Goal: Task Accomplishment & Management: Manage account settings

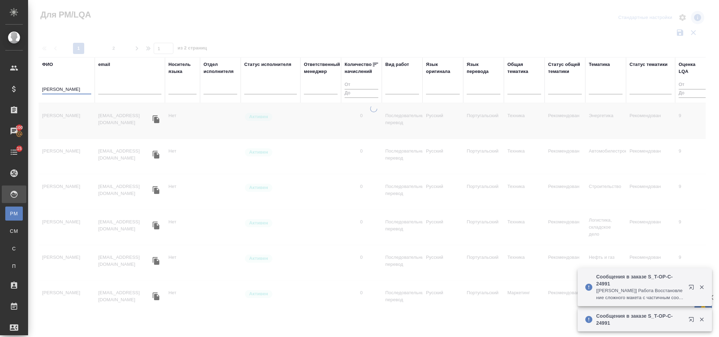
type input "Калинчук"
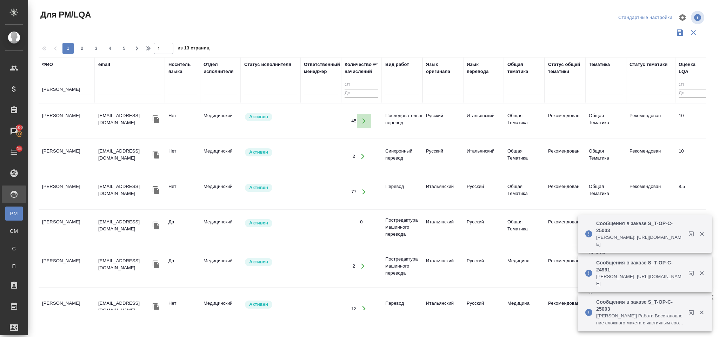
click at [363, 116] on button "button" at bounding box center [364, 121] width 14 height 14
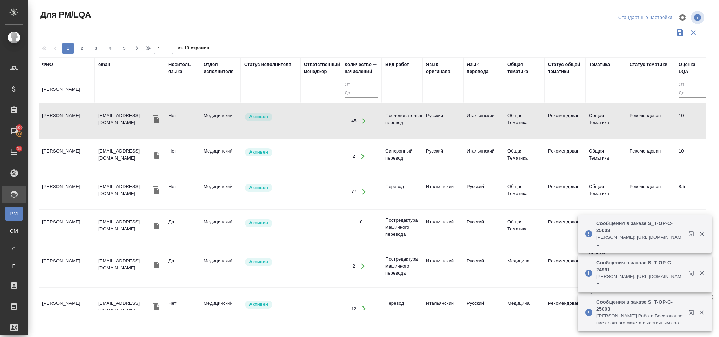
drag, startPoint x: 81, startPoint y: 88, endPoint x: 38, endPoint y: 85, distance: 43.6
click at [38, 85] on div "Для PM/LQA Стандартные настройки 1 2 3 4 5 1 из 13 страниц ФИО Калинчук email Н…" at bounding box center [375, 157] width 681 height 314
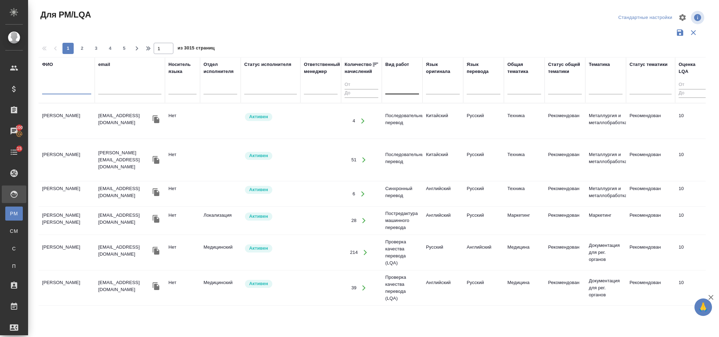
click at [410, 84] on div at bounding box center [402, 88] width 34 height 10
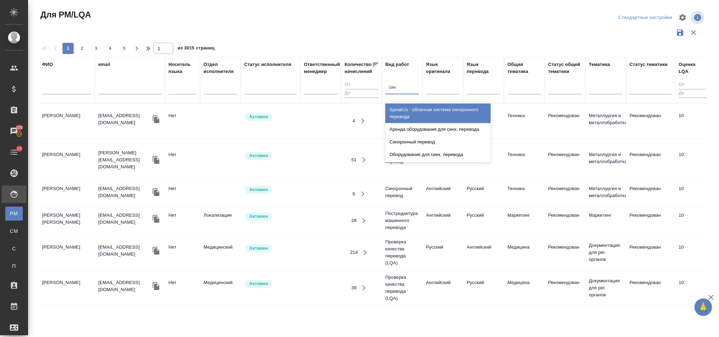
type input "синх"
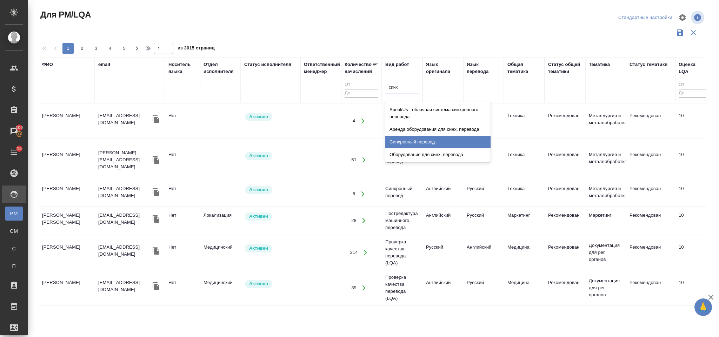
click at [421, 145] on div "Синхронный перевод" at bounding box center [437, 142] width 105 height 13
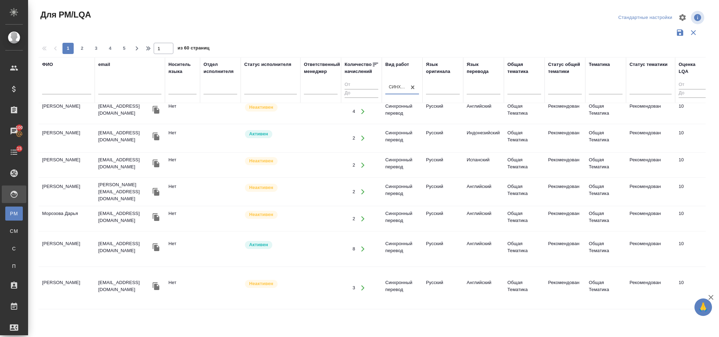
scroll to position [618, 0]
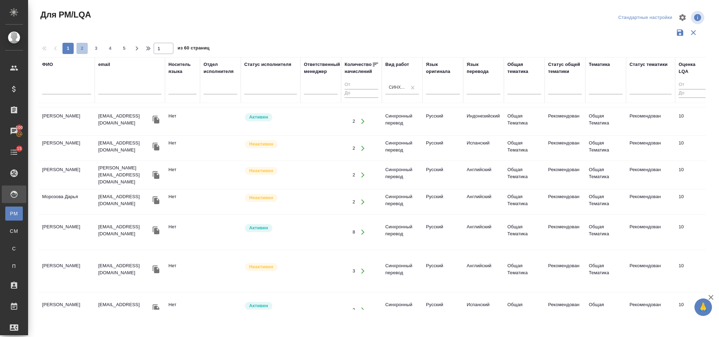
click at [83, 46] on span "2" at bounding box center [82, 48] width 11 height 7
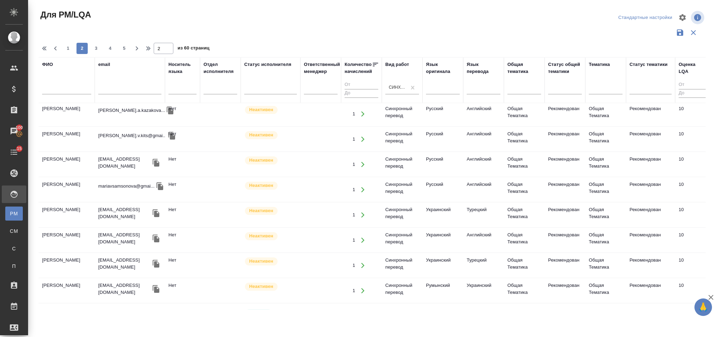
scroll to position [0, 0]
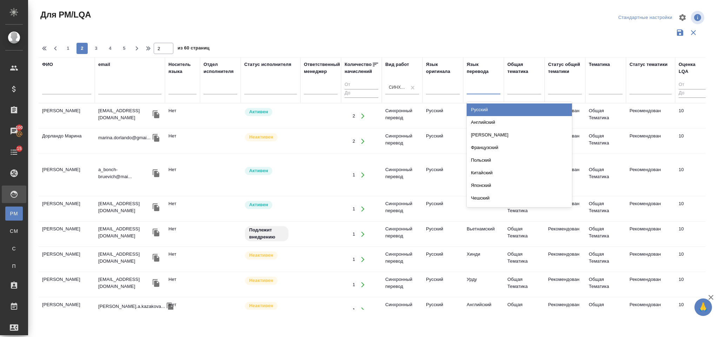
click at [483, 84] on div at bounding box center [484, 88] width 34 height 10
click at [492, 122] on div "Английский" at bounding box center [519, 122] width 105 height 13
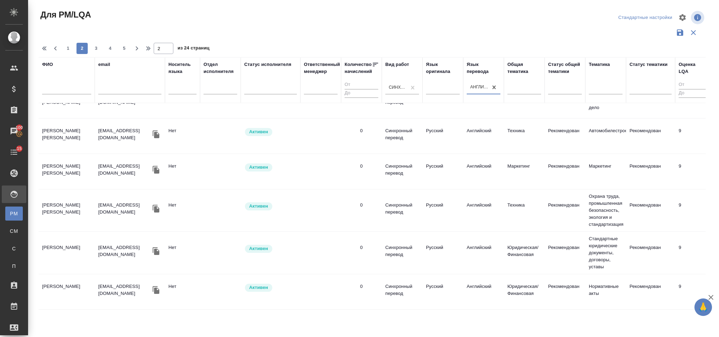
scroll to position [674, 0]
click at [98, 49] on span "3" at bounding box center [96, 48] width 11 height 7
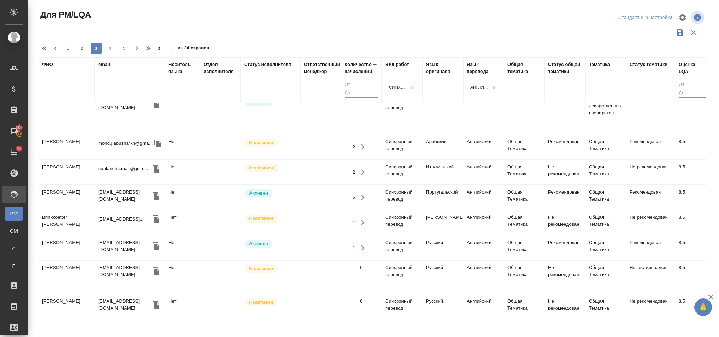
scroll to position [655, 0]
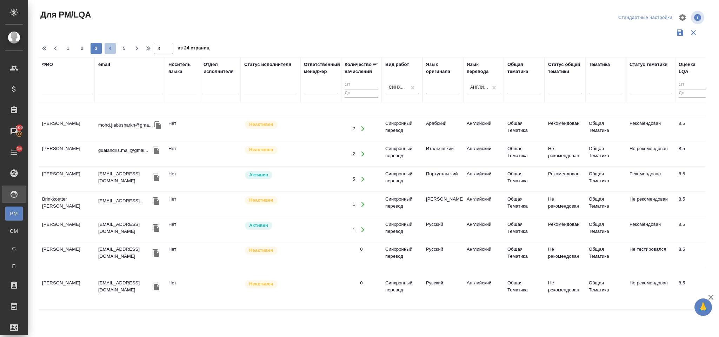
click at [112, 47] on span "4" at bounding box center [110, 48] width 11 height 7
type input "4"
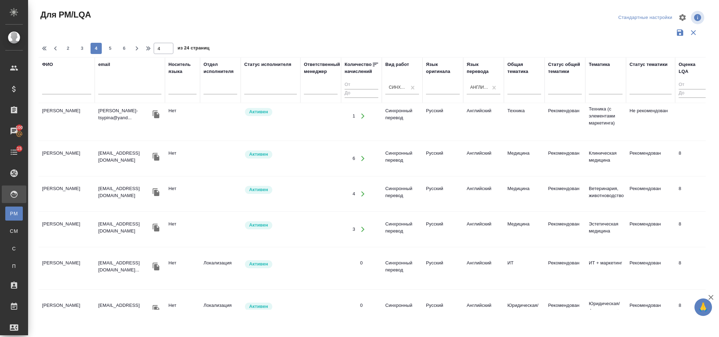
click at [77, 91] on input "text" at bounding box center [66, 90] width 49 height 9
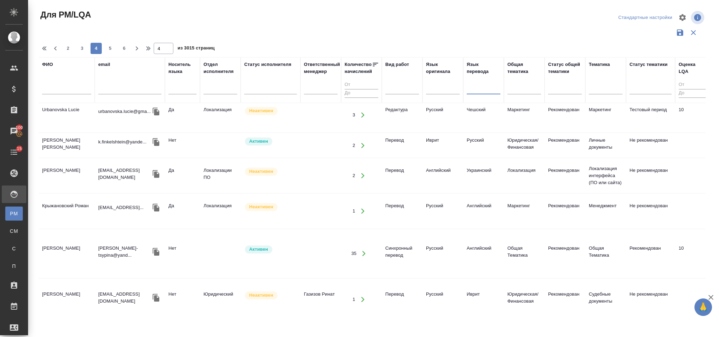
click at [77, 91] on input "text" at bounding box center [66, 90] width 49 height 9
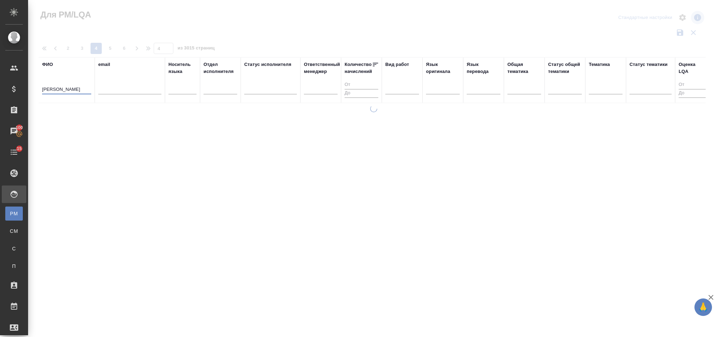
scroll to position [0, 0]
type input "[PERSON_NAME]"
click at [60, 53] on button "button" at bounding box center [55, 48] width 11 height 11
type input "1"
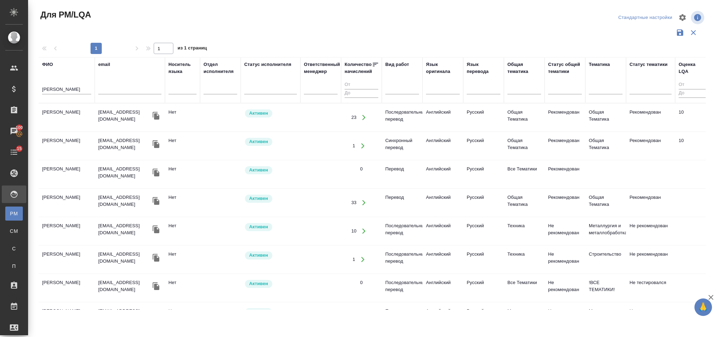
click at [44, 120] on td "[PERSON_NAME] [PERSON_NAME]" at bounding box center [67, 117] width 56 height 25
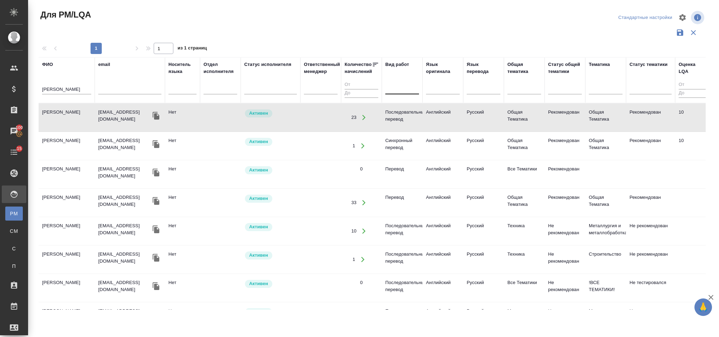
click at [404, 88] on div at bounding box center [402, 88] width 34 height 10
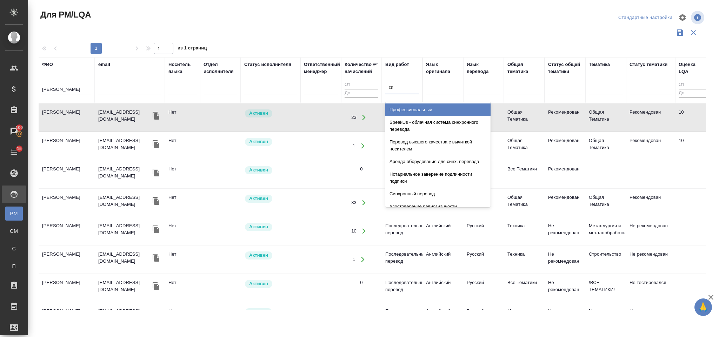
type input "син"
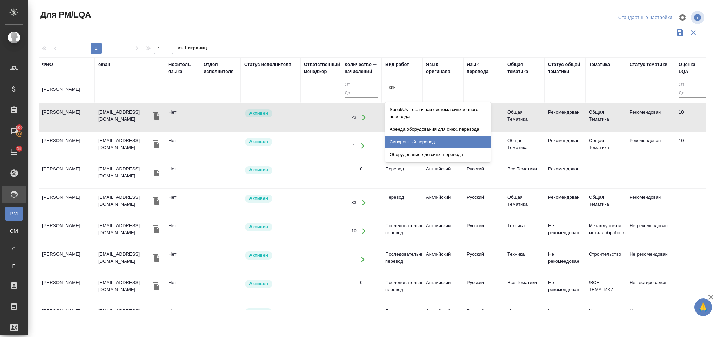
click at [420, 137] on div "Синхронный перевод" at bounding box center [437, 142] width 105 height 13
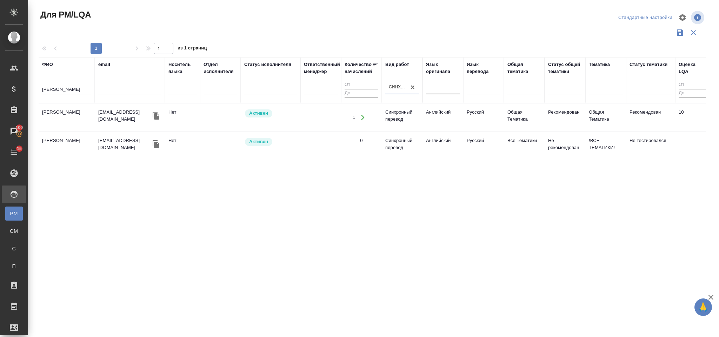
click at [456, 88] on div at bounding box center [443, 88] width 34 height 10
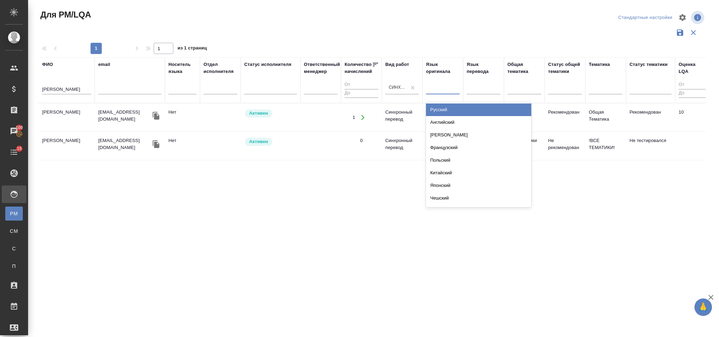
click at [461, 107] on div "Русский" at bounding box center [478, 110] width 105 height 13
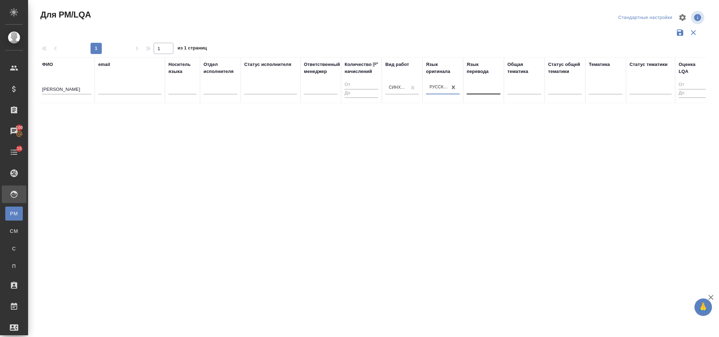
click at [483, 86] on div at bounding box center [484, 88] width 34 height 10
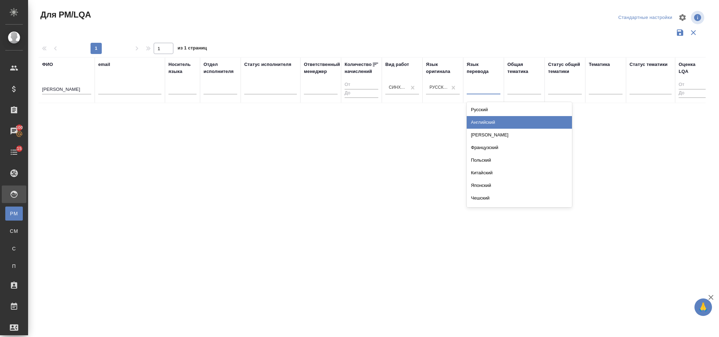
click at [499, 117] on div "Английский" at bounding box center [519, 122] width 105 height 13
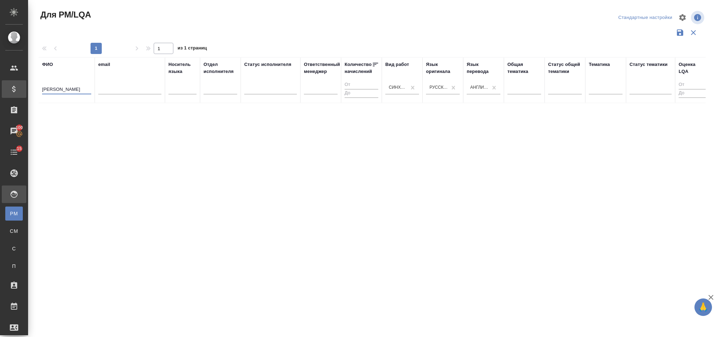
drag, startPoint x: 74, startPoint y: 87, endPoint x: 10, endPoint y: 95, distance: 64.3
click at [10, 95] on div ".cls-1 fill:#fff; AWATERA Gorlenko Yuliua Клиенты Спецификации Заказы 100 Чаты …" at bounding box center [359, 168] width 719 height 337
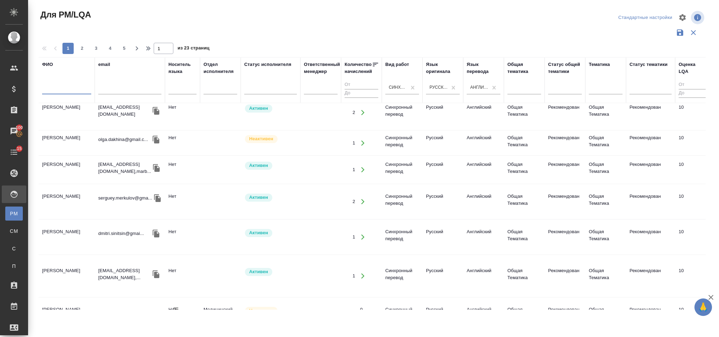
scroll to position [573, 0]
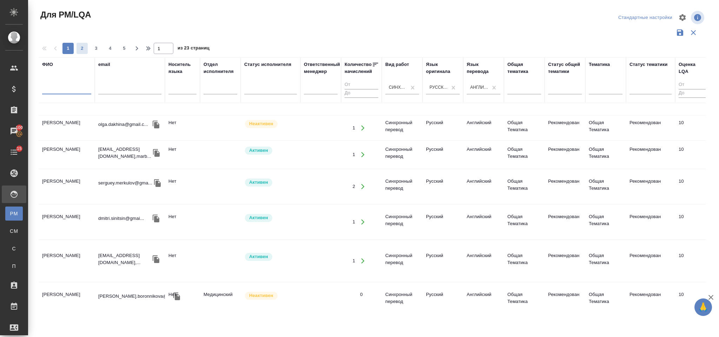
click at [77, 48] on span "2" at bounding box center [82, 48] width 11 height 7
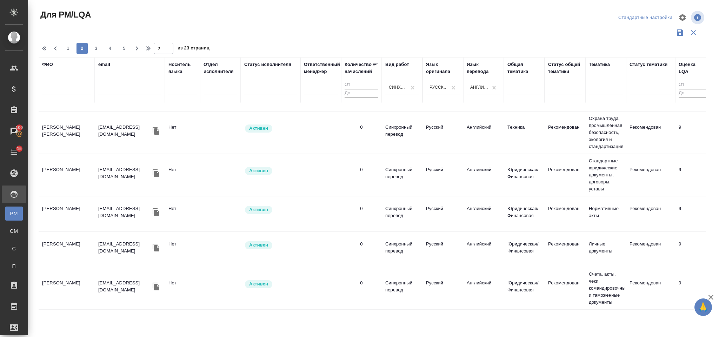
scroll to position [685, 0]
click at [94, 48] on span "3" at bounding box center [96, 48] width 11 height 7
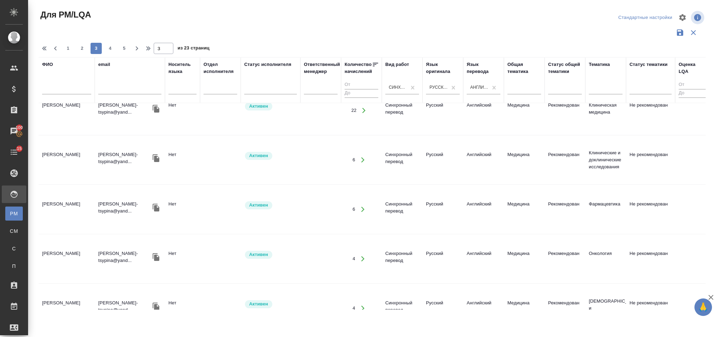
scroll to position [699, 0]
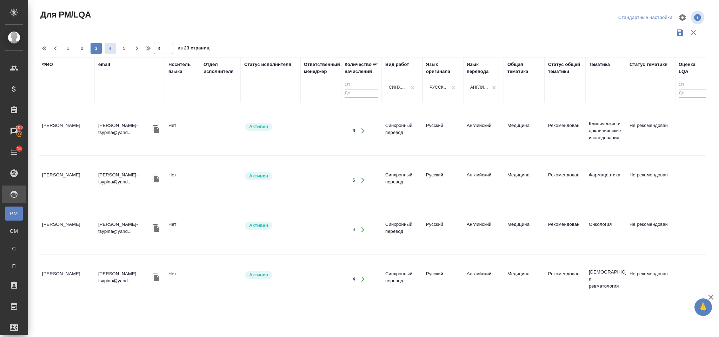
click at [111, 49] on span "4" at bounding box center [110, 48] width 11 height 7
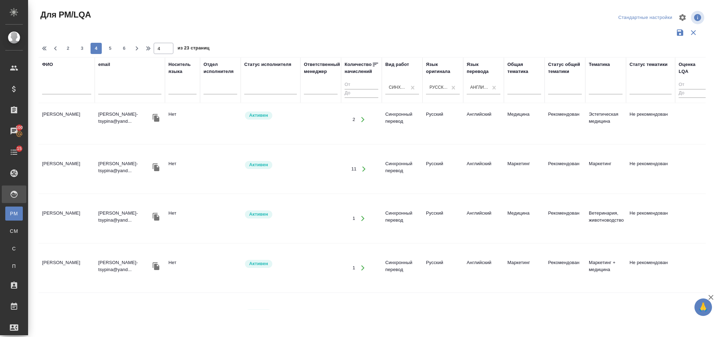
scroll to position [0, 0]
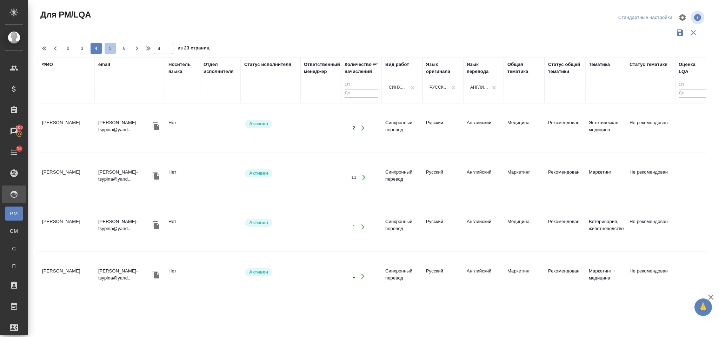
click at [108, 48] on span "5" at bounding box center [110, 48] width 11 height 7
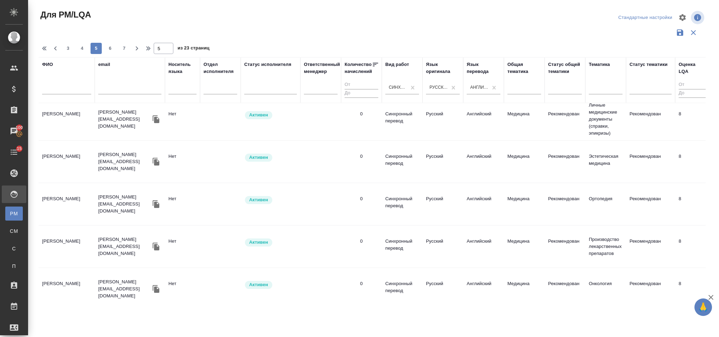
scroll to position [780, 0]
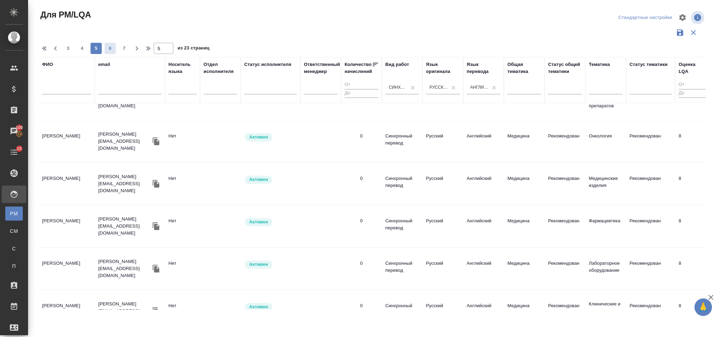
click at [108, 48] on span "6" at bounding box center [110, 48] width 11 height 7
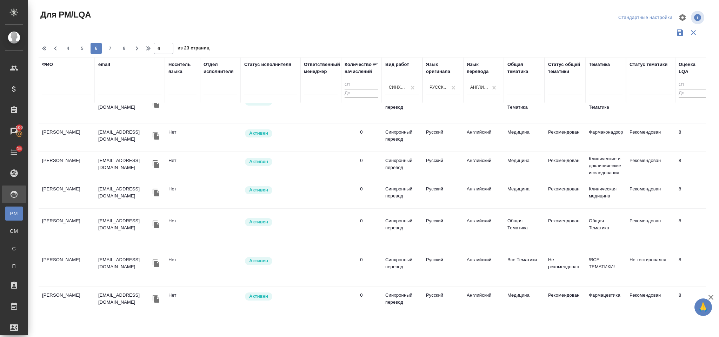
scroll to position [211, 0]
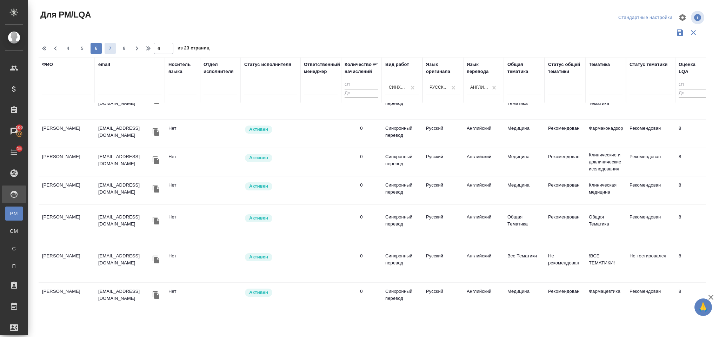
click at [109, 50] on span "7" at bounding box center [110, 48] width 11 height 7
type input "7"
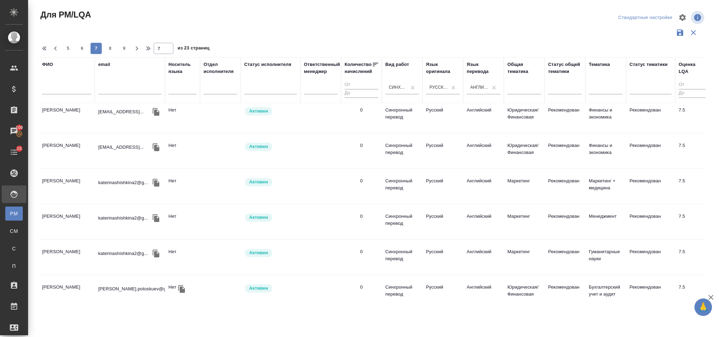
scroll to position [727, 0]
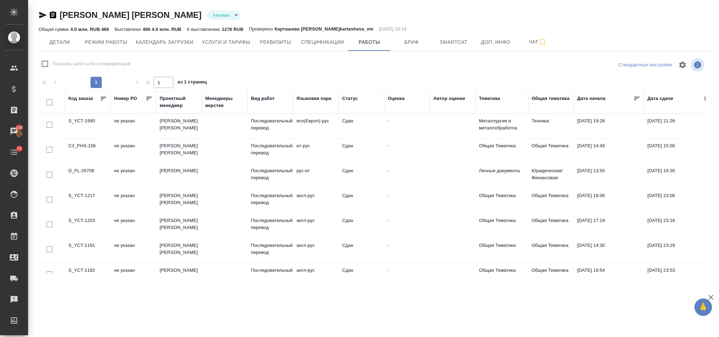
click at [178, 205] on td "[PERSON_NAME] [PERSON_NAME]" at bounding box center [179, 201] width 46 height 25
click at [178, 205] on td "Зверева Анна" at bounding box center [179, 201] width 46 height 25
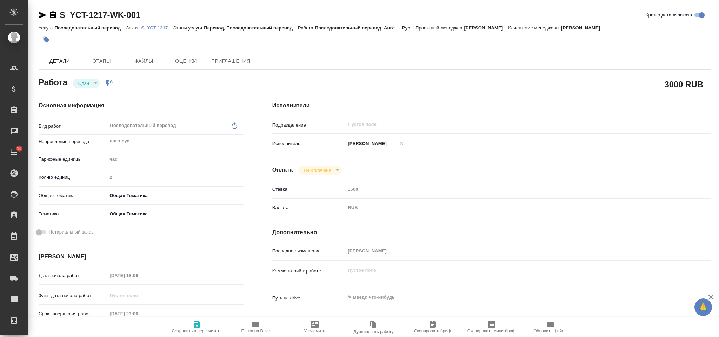
click div "Услуга Последовательный перевод Заказ: S_YCT-1217 Этапы услуги Перевод, Последо…"
click p "S_YCT-1217"
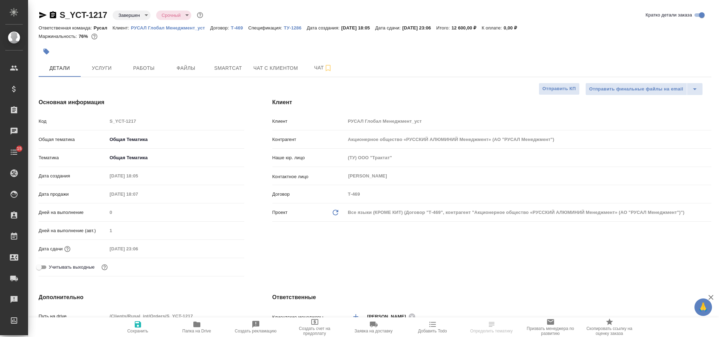
select select "RU"
click at [106, 72] on span "Услуги" at bounding box center [102, 68] width 34 height 9
type input "Зверева Анна"
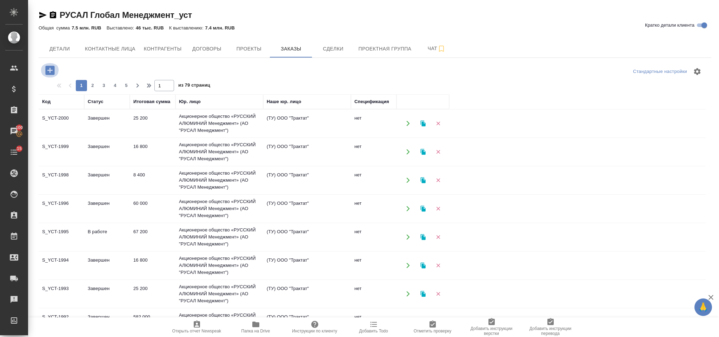
click at [52, 66] on icon "button" at bounding box center [49, 70] width 9 height 9
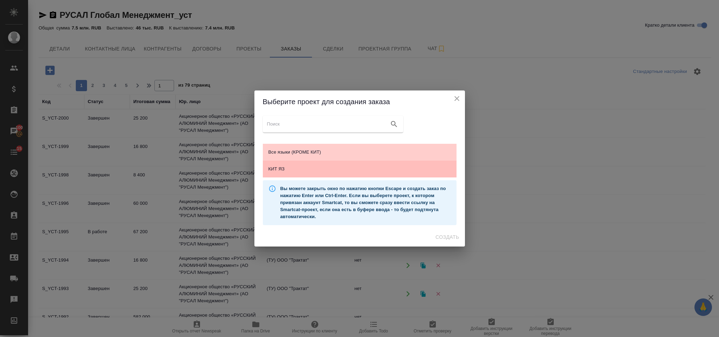
click at [314, 169] on span "КИТ ЯЗ" at bounding box center [360, 169] width 183 height 7
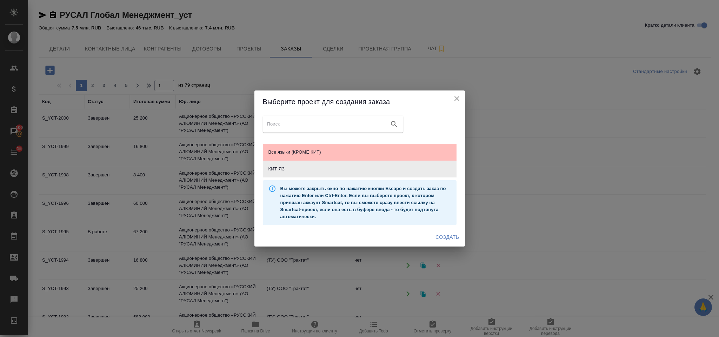
click at [312, 151] on span "Все языки (КРОМЕ КИТ)" at bounding box center [360, 152] width 183 height 7
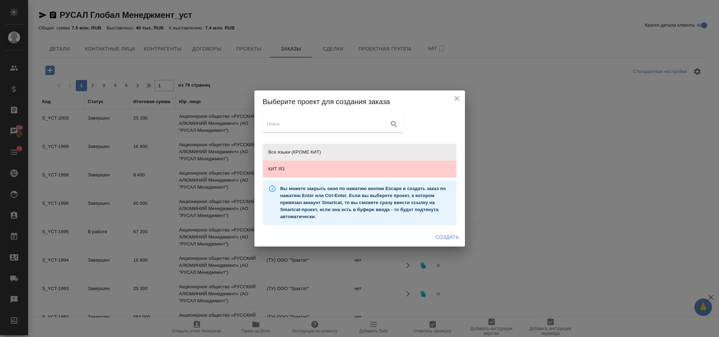
click at [407, 150] on span "Все языки (КРОМЕ КИТ)" at bounding box center [360, 152] width 183 height 7
click at [451, 235] on span "Создать" at bounding box center [448, 237] width 24 height 9
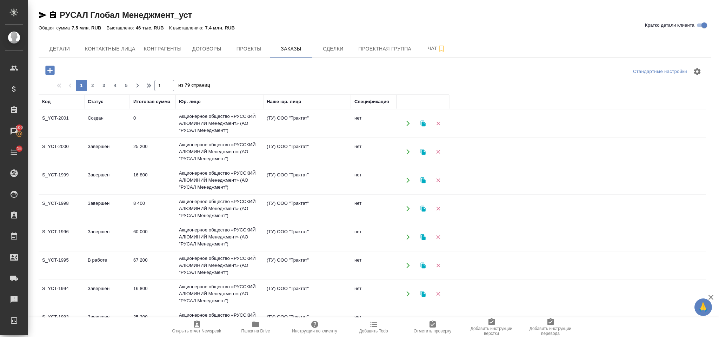
click at [128, 114] on td "Создан" at bounding box center [107, 123] width 46 height 25
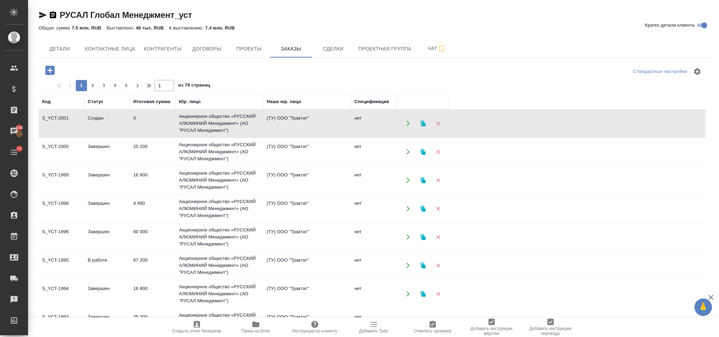
click at [128, 114] on td "Создан" at bounding box center [107, 123] width 46 height 25
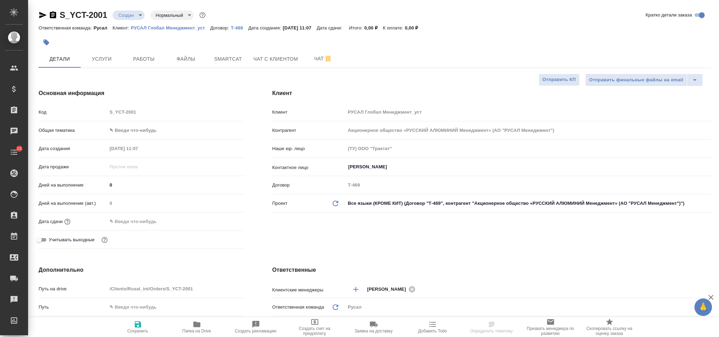
select select "RU"
click at [153, 127] on body "🙏 .cls-1 fill:#fff; AWATERA Gorlenko [PERSON_NAME] Спецификации Заказы Чаты 15 …" at bounding box center [359, 168] width 719 height 337
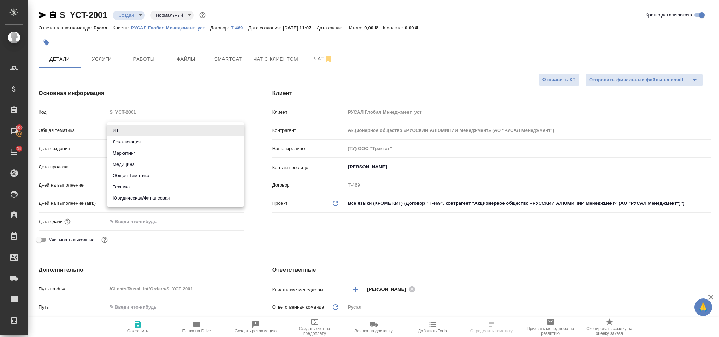
drag, startPoint x: 156, startPoint y: 186, endPoint x: 158, endPoint y: 157, distance: 29.2
click at [157, 186] on li "Техника" at bounding box center [175, 187] width 137 height 11
type input "tech"
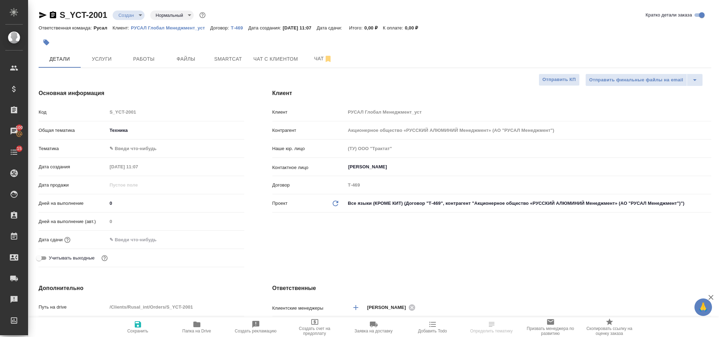
click at [157, 153] on body "🙏 .cls-1 fill:#fff; AWATERA Gorlenko Yuliua Клиенты Спецификации Заказы 100 Чат…" at bounding box center [359, 168] width 719 height 337
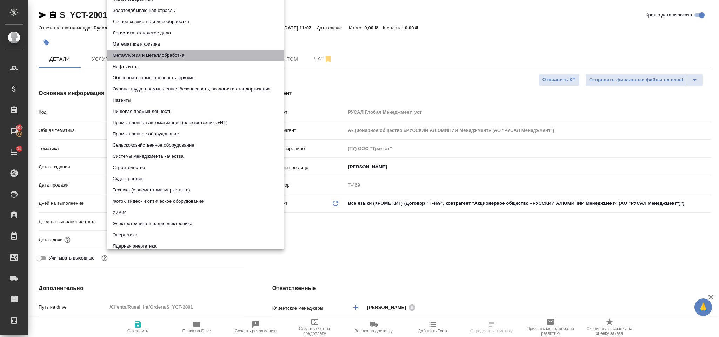
click at [163, 60] on li "Металлургия и металлобработка" at bounding box center [195, 55] width 177 height 11
type input "60014e23f7d9dc5f480a3cf8"
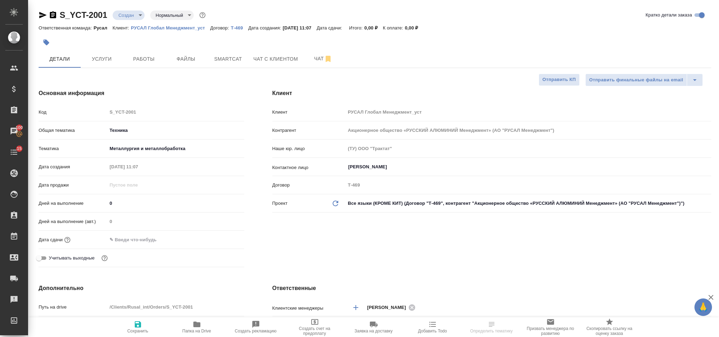
click at [132, 243] on input "text" at bounding box center [137, 240] width 61 height 10
click at [222, 240] on icon "button" at bounding box center [224, 240] width 8 height 8
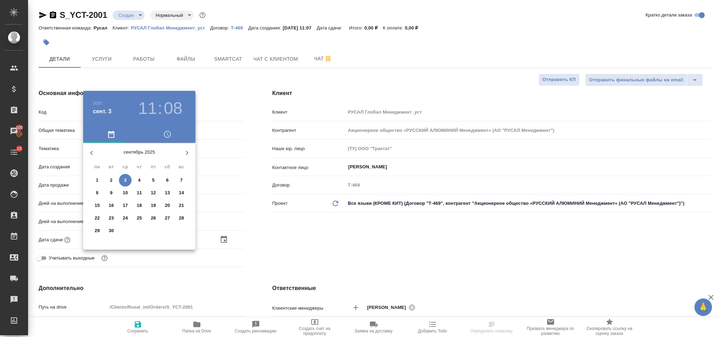
click at [127, 176] on div ".cls-1 fill:#fff; AWATERA Gorlenko Yuliua Клиенты Спецификации Заказы 100 Чаты …" at bounding box center [359, 168] width 719 height 337
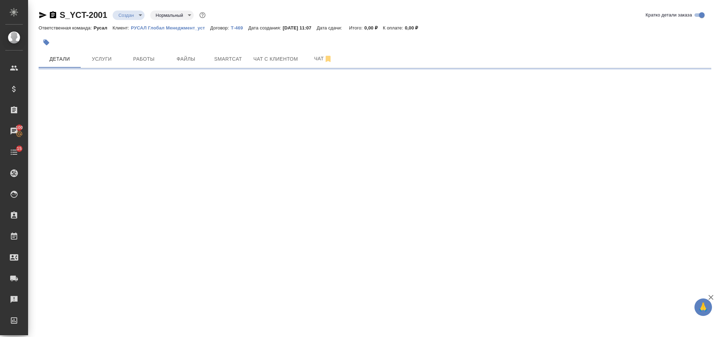
select select "RU"
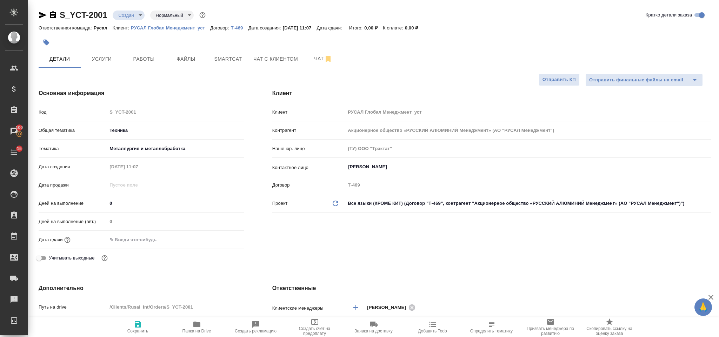
type textarea "x"
click at [143, 239] on input "text" at bounding box center [137, 240] width 61 height 10
click at [218, 242] on div at bounding box center [175, 240] width 137 height 10
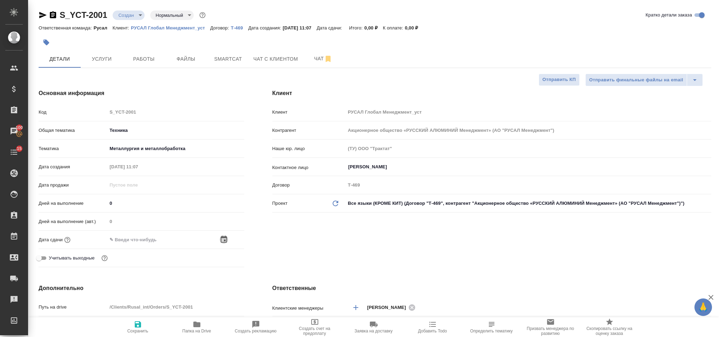
click at [223, 241] on icon "button" at bounding box center [224, 240] width 8 height 8
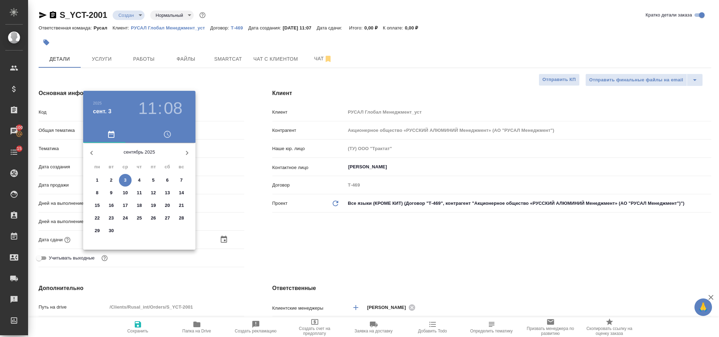
click at [126, 179] on p "3" at bounding box center [125, 180] width 2 height 7
type input "03.09.2025 11:08"
type textarea "x"
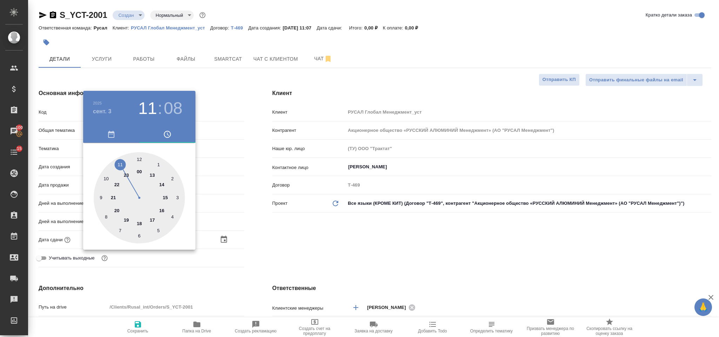
click at [137, 158] on div at bounding box center [139, 197] width 91 height 91
type input "03.09.2025 12:08"
type textarea "x"
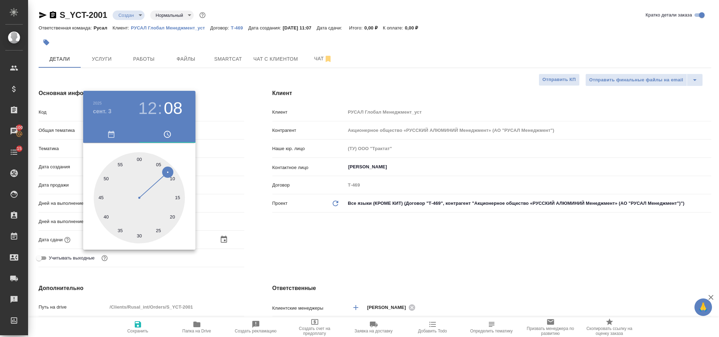
click at [140, 156] on div at bounding box center [139, 197] width 91 height 91
type input "03.09.2025 12:00"
type textarea "x"
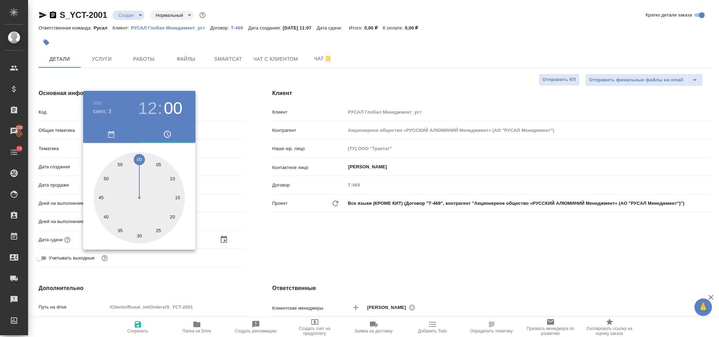
click at [479, 248] on div at bounding box center [359, 168] width 719 height 337
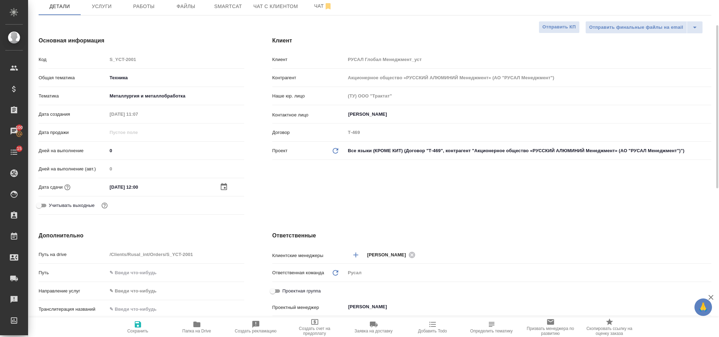
scroll to position [105, 0]
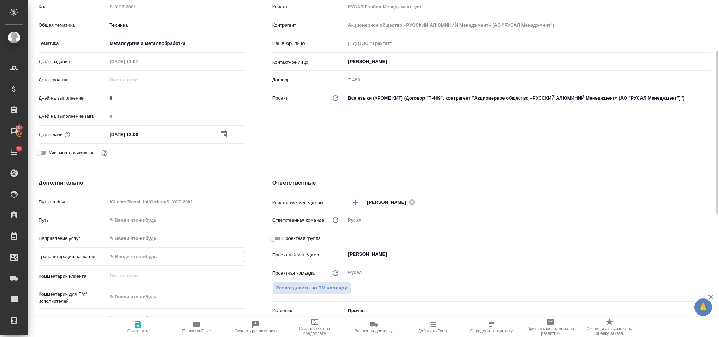
click at [147, 255] on input "text" at bounding box center [175, 257] width 136 height 10
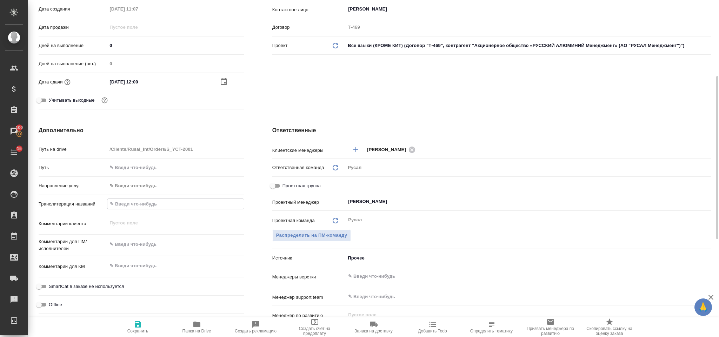
type textarea "x"
click at [135, 251] on textarea at bounding box center [175, 245] width 136 height 12
type textarea "К"
type textarea "x"
type textarea "Ка"
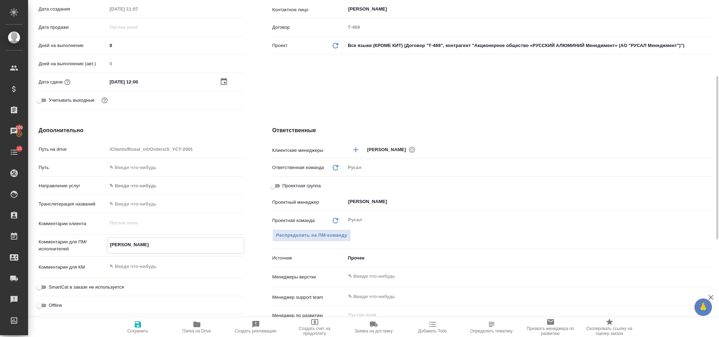
type textarea "x"
type textarea "Кал"
type textarea "x"
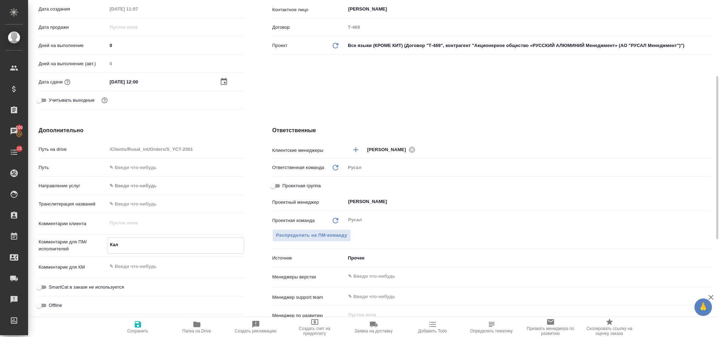
type textarea "x"
type textarea "Кали"
type textarea "x"
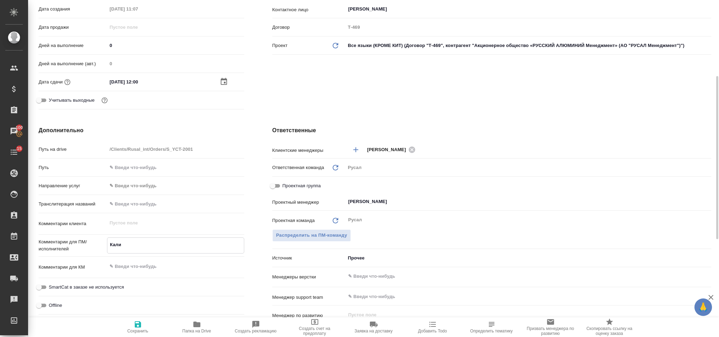
type textarea "Калин"
type textarea "x"
type textarea "Калинч"
type textarea "x"
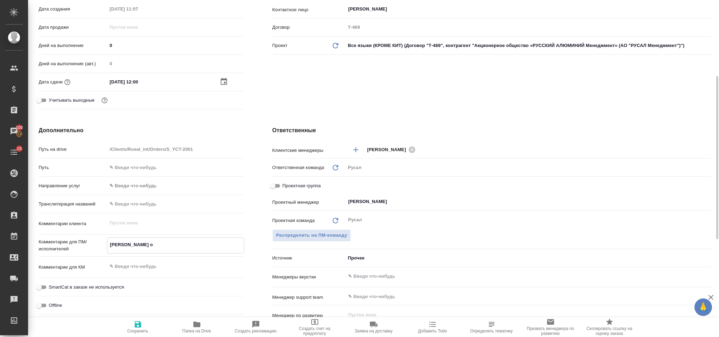
type textarea "Калинчук он"
type textarea "x"
type textarea "Калинчук онла"
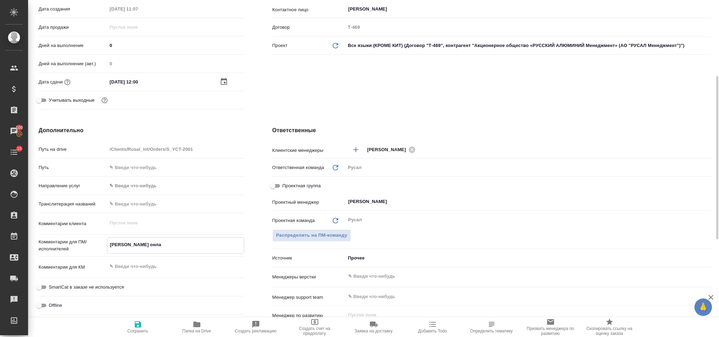
type textarea "x"
type textarea "Калинчук онлайн"
type textarea "x"
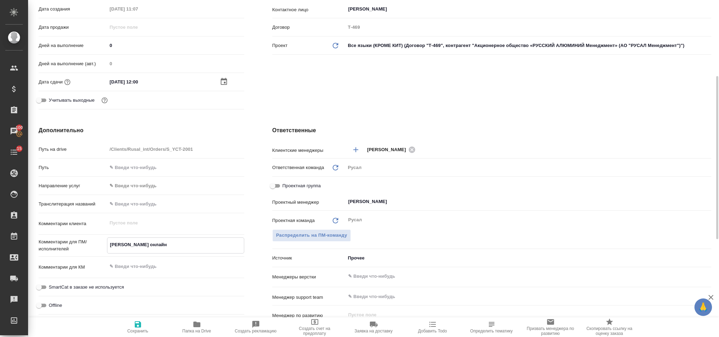
type textarea "x"
type textarea "Калинчук онлайн"
type textarea "x"
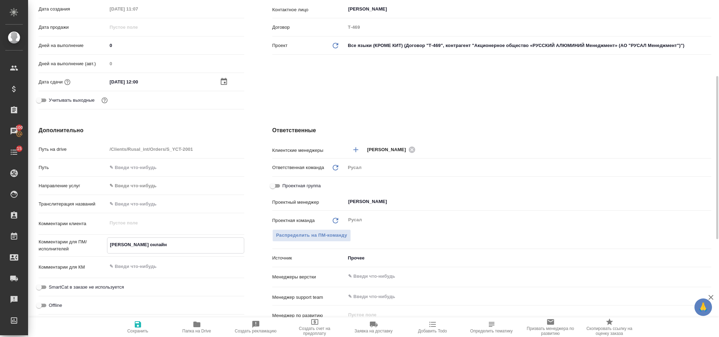
type textarea "x"
type textarea "Калинчук онлайн 0"
type textarea "x"
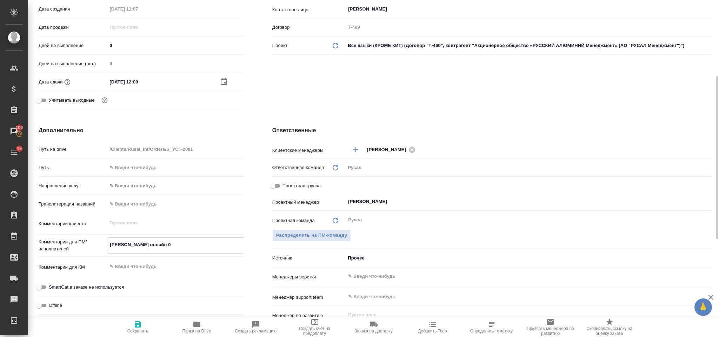
type textarea "Калинчук онлайн 02"
type textarea "x"
type textarea "Калинчук онлайн 02."
type textarea "x"
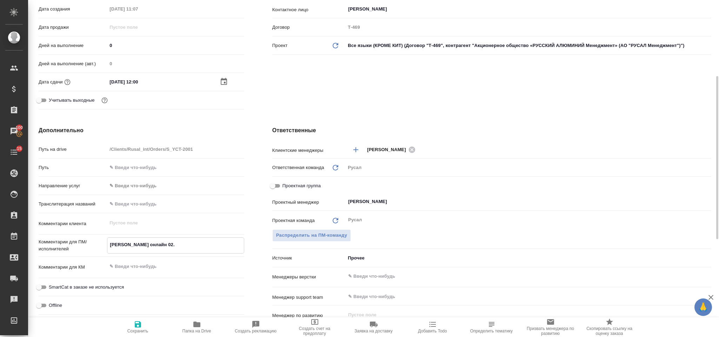
type textarea "Калинчук онлайн 02.0"
type textarea "x"
type textarea "Калинчук онлайн 02.09"
type textarea "x"
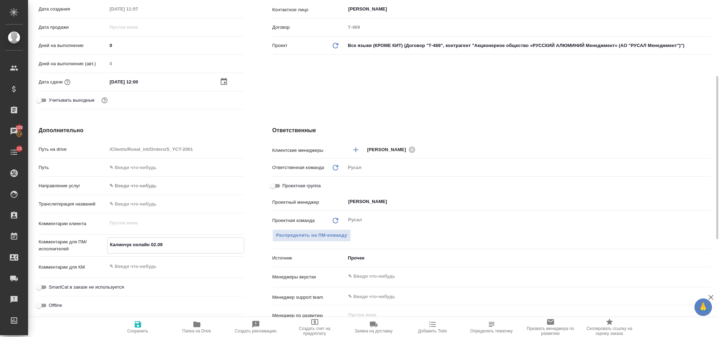
type textarea "Калинчук онлайн 02.09"
type textarea "x"
click at [132, 327] on span "Сохранить" at bounding box center [138, 327] width 51 height 13
type textarea "x"
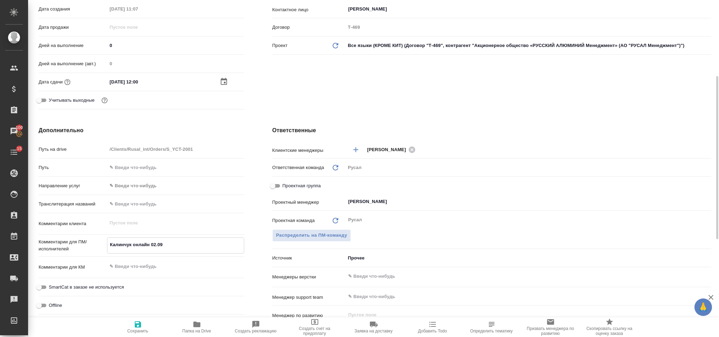
type textarea "x"
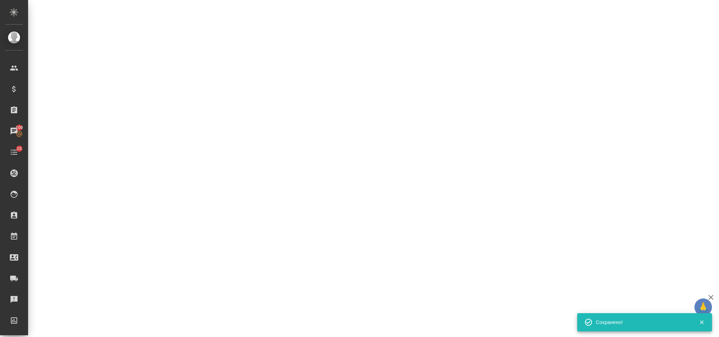
select select "RU"
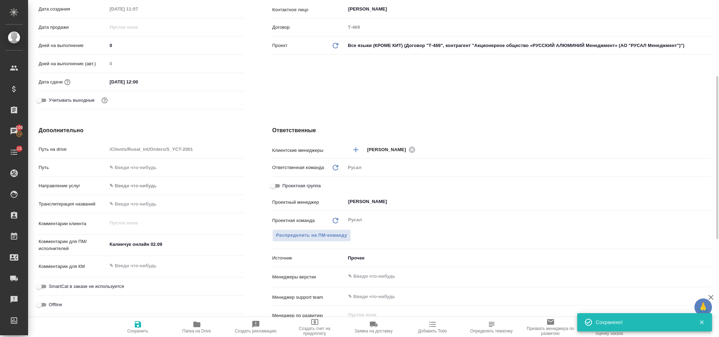
type textarea "x"
click at [418, 199] on input "Васильев Евгений" at bounding box center [517, 202] width 338 height 8
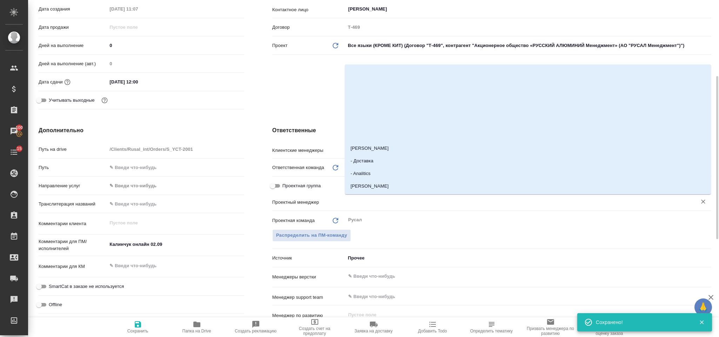
type textarea "x"
type input "горл"
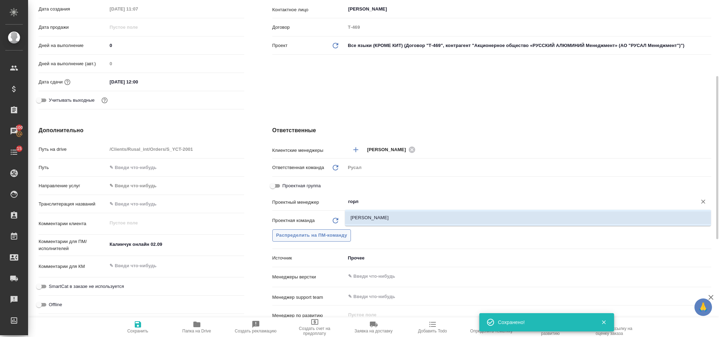
click at [414, 220] on li "Горленко Юлия" at bounding box center [528, 218] width 366 height 13
type textarea "x"
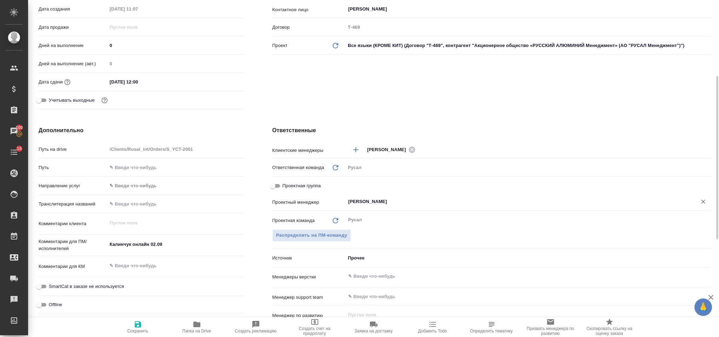
type input "Горленко Юлия"
drag, startPoint x: 140, startPoint y: 325, endPoint x: 191, endPoint y: 278, distance: 68.3
click at [143, 326] on span "Сохранить" at bounding box center [138, 327] width 51 height 13
type textarea "x"
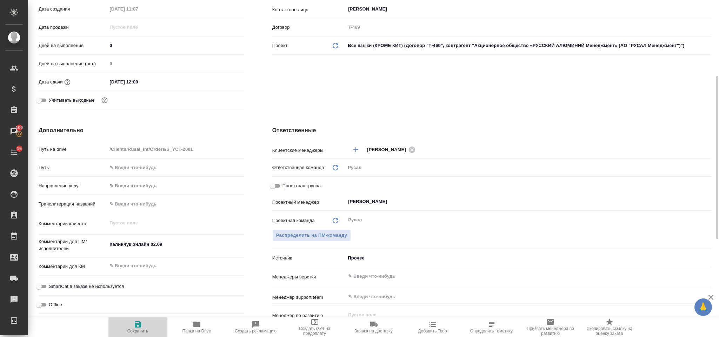
type textarea "x"
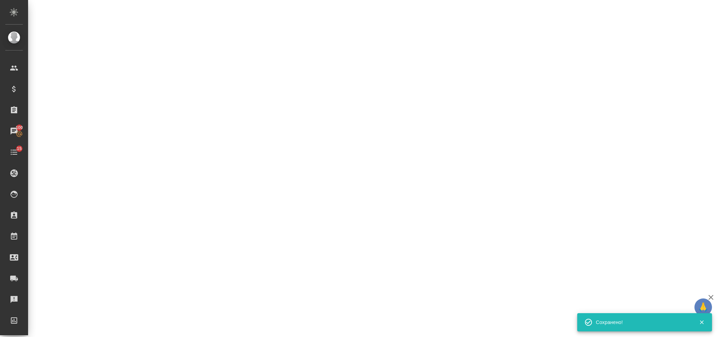
select select "RU"
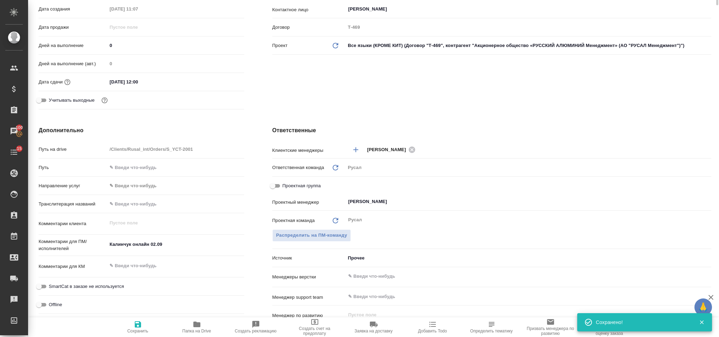
type textarea "x"
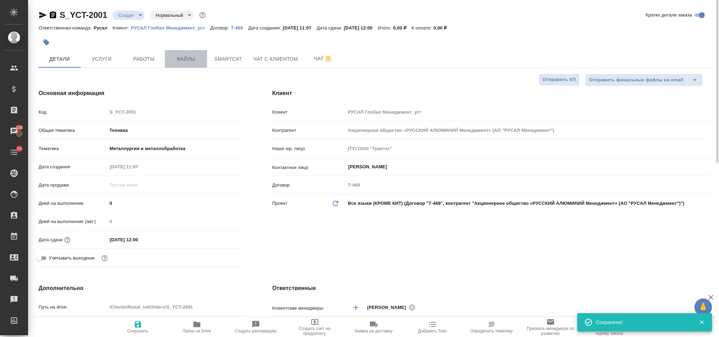
click at [185, 60] on span "Файлы" at bounding box center [186, 59] width 34 height 9
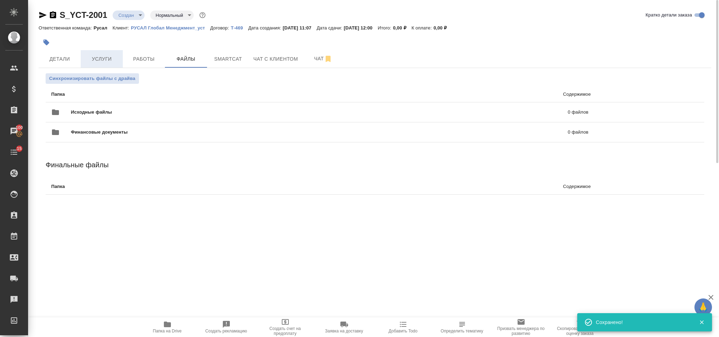
click at [114, 58] on span "Услуги" at bounding box center [102, 59] width 34 height 9
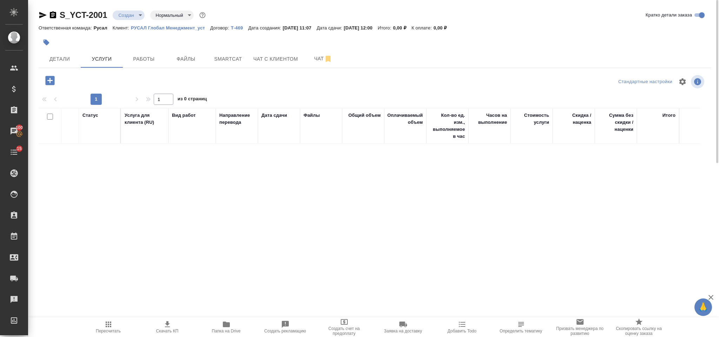
click at [53, 77] on icon "button" at bounding box center [49, 80] width 9 height 9
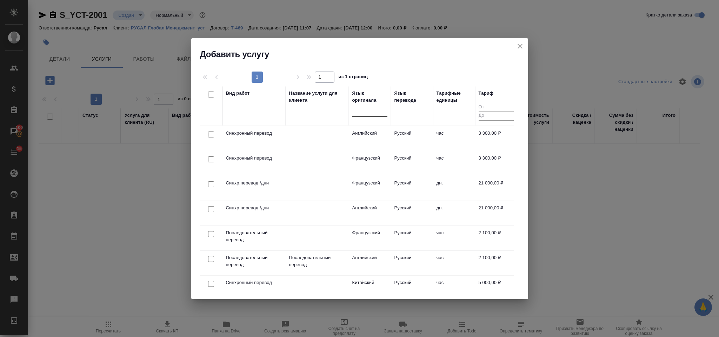
click at [372, 113] on div at bounding box center [369, 110] width 35 height 10
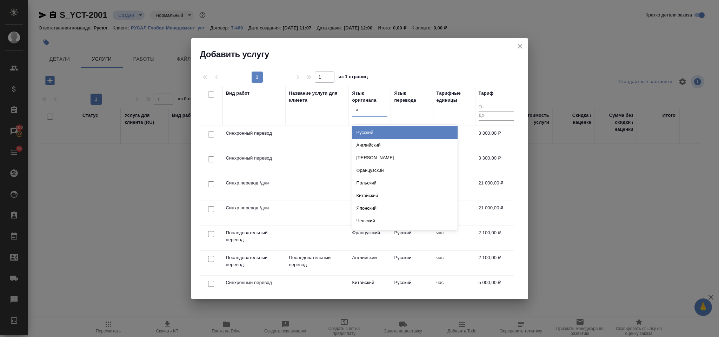
type input "ит"
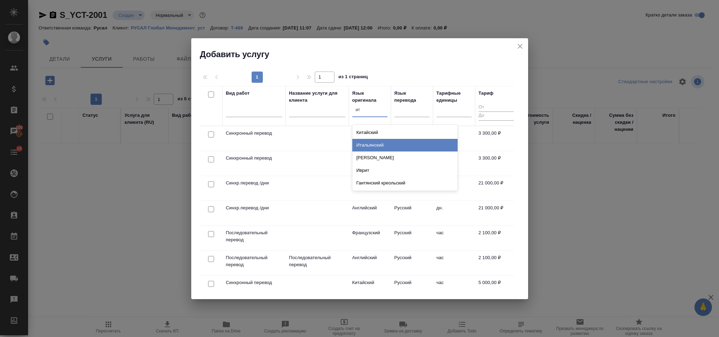
click at [417, 144] on div "Итальянский" at bounding box center [404, 145] width 105 height 13
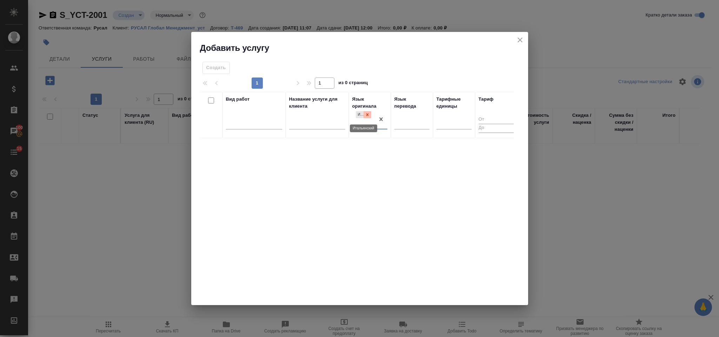
click at [370, 114] on div at bounding box center [368, 114] width 8 height 7
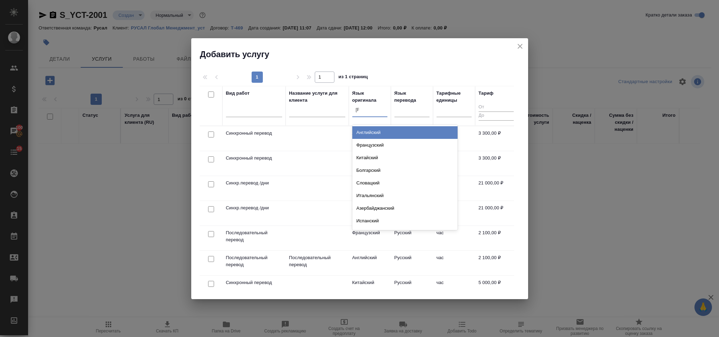
type input "ан"
click at [391, 129] on div "Английский" at bounding box center [404, 132] width 105 height 13
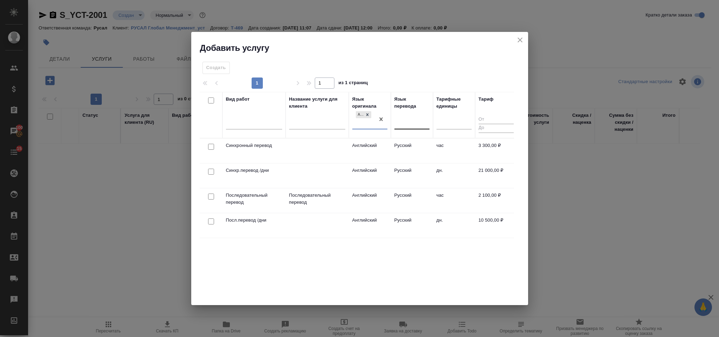
click at [404, 117] on div at bounding box center [412, 122] width 35 height 13
click at [211, 145] on input "checkbox" at bounding box center [211, 147] width 6 height 6
checkbox input "true"
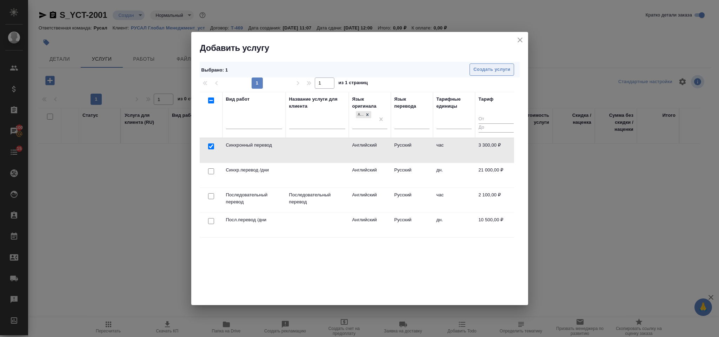
click at [483, 70] on span "Создать услуги" at bounding box center [492, 70] width 37 height 8
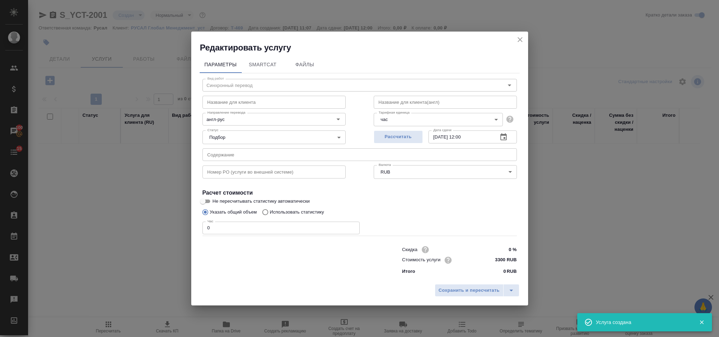
click at [219, 230] on input "0" at bounding box center [281, 228] width 157 height 13
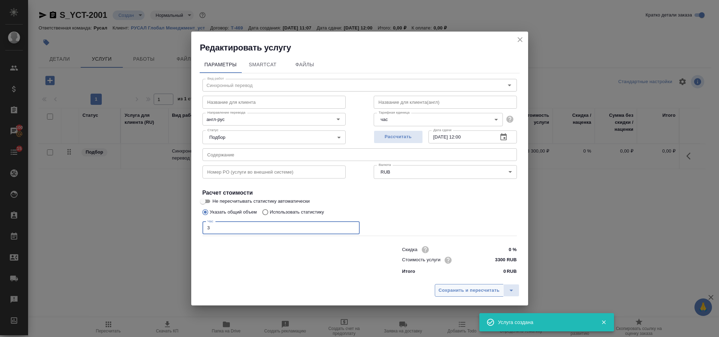
type input "3"
click at [468, 293] on span "Сохранить и пересчитать" at bounding box center [469, 291] width 61 height 8
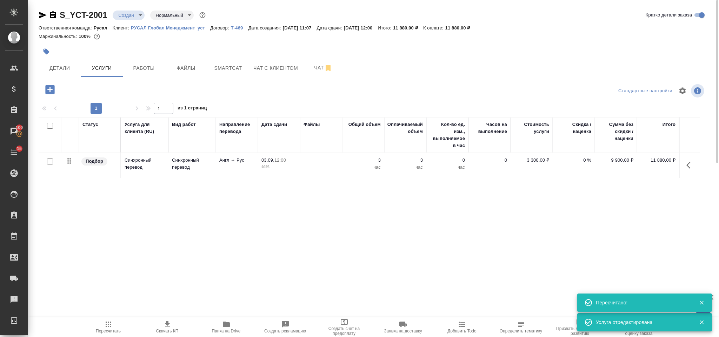
click at [692, 165] on icon "button" at bounding box center [691, 165] width 8 height 8
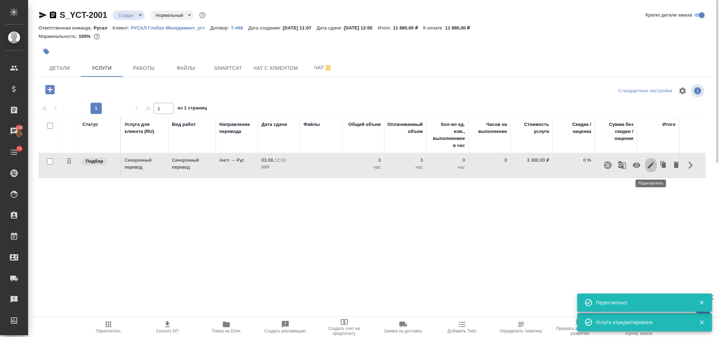
click at [653, 163] on icon "button" at bounding box center [651, 165] width 8 height 8
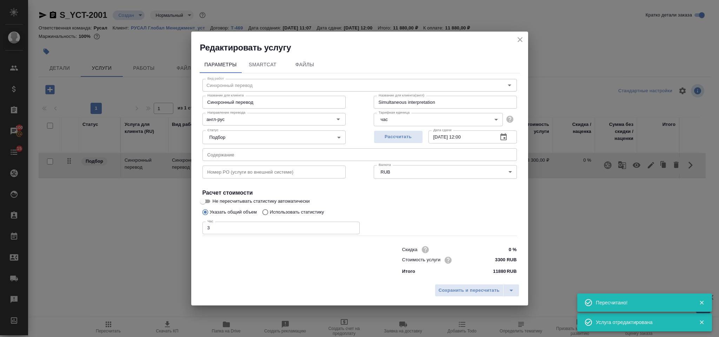
click at [233, 230] on input "3" at bounding box center [281, 228] width 157 height 13
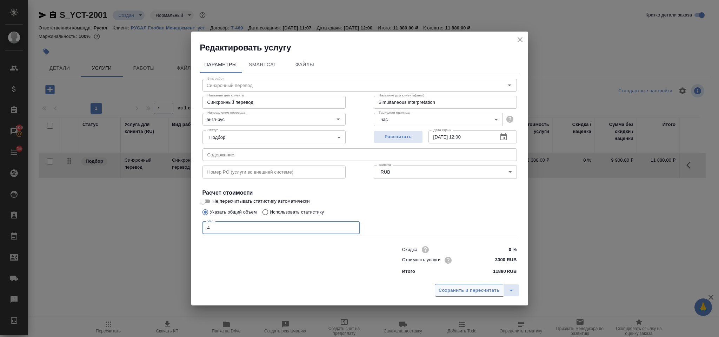
type input "4"
click at [454, 286] on button "Сохранить и пересчитать" at bounding box center [469, 290] width 69 height 13
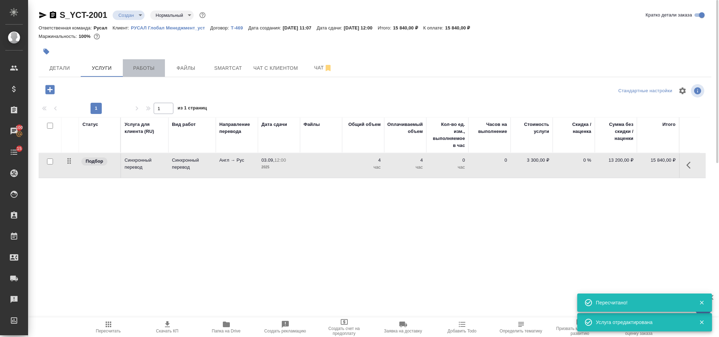
click at [146, 67] on span "Работы" at bounding box center [144, 68] width 34 height 9
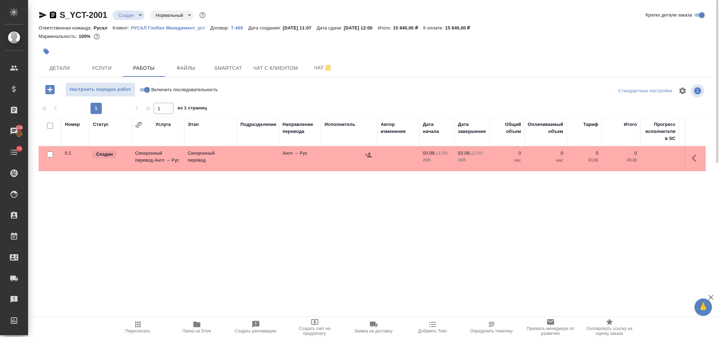
click at [48, 91] on icon "button" at bounding box center [50, 90] width 12 height 12
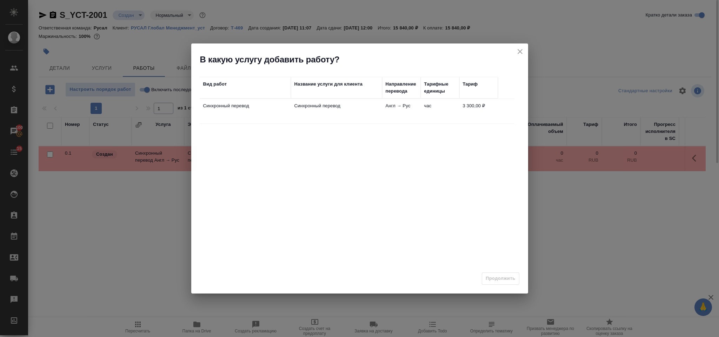
click at [290, 111] on td "Синхронный перевод" at bounding box center [245, 111] width 91 height 25
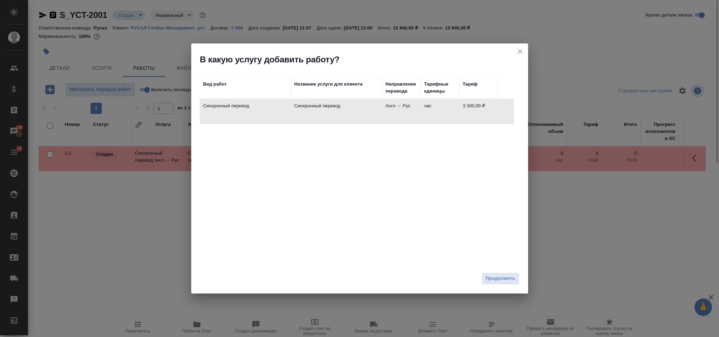
click at [502, 291] on div "Продолжить" at bounding box center [359, 281] width 337 height 25
click at [502, 285] on button "Продолжить" at bounding box center [500, 279] width 37 height 12
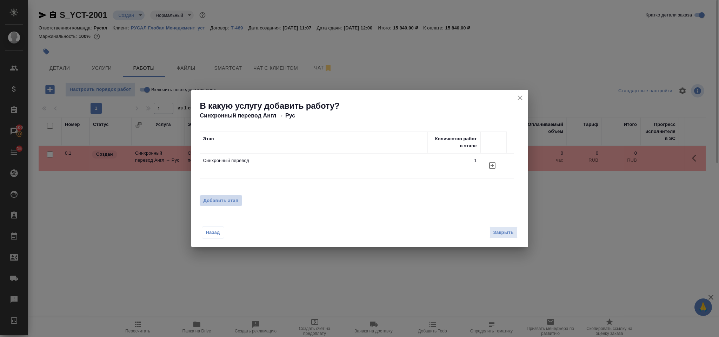
click at [230, 202] on span "Добавить этап" at bounding box center [221, 200] width 35 height 7
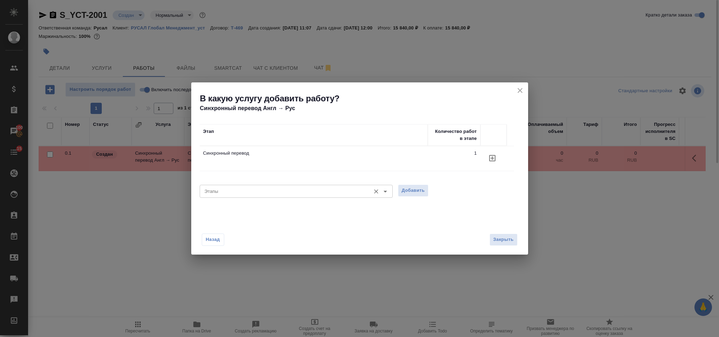
click at [233, 197] on div "Этапы" at bounding box center [296, 191] width 193 height 13
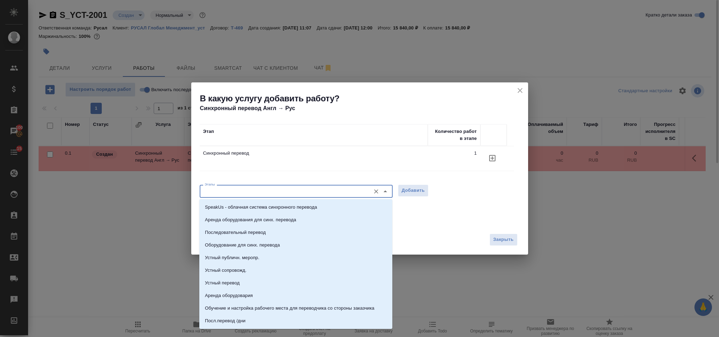
click at [231, 195] on input "Этапы" at bounding box center [284, 191] width 165 height 8
click at [259, 230] on p "Последовательный перевод" at bounding box center [235, 232] width 61 height 7
type input "Последовательный перевод"
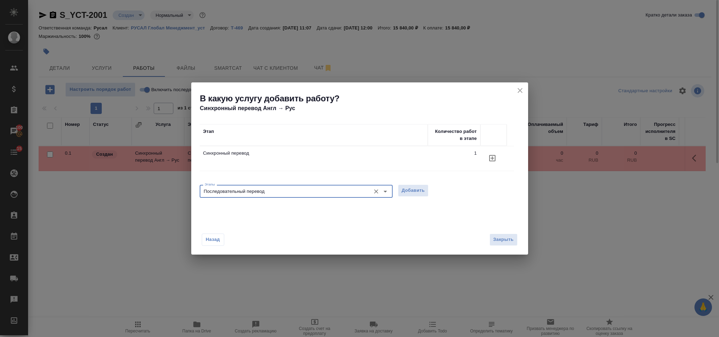
click at [409, 197] on div "Этапы Последовательный перевод Этапы Добавить" at bounding box center [360, 190] width 320 height 17
click at [410, 194] on span "Добавить" at bounding box center [413, 191] width 23 height 8
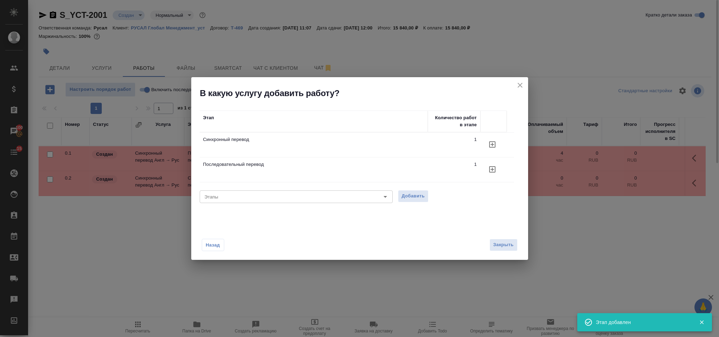
click at [521, 81] on icon "close" at bounding box center [520, 85] width 8 height 8
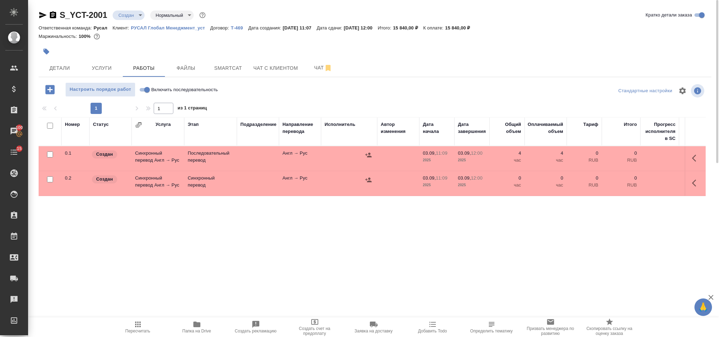
click at [696, 150] on td at bounding box center [695, 158] width 21 height 25
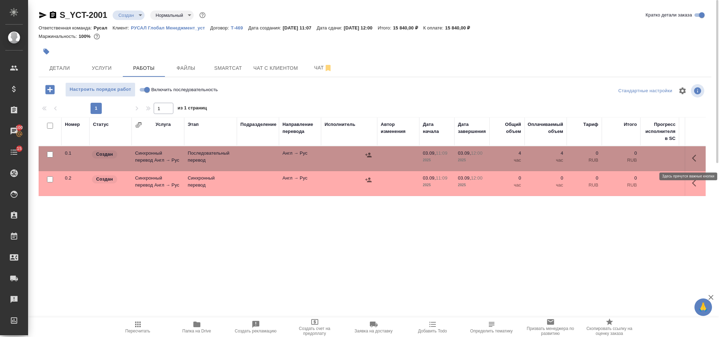
click at [695, 157] on icon "button" at bounding box center [696, 158] width 8 height 8
click at [666, 159] on icon "button" at bounding box center [670, 158] width 8 height 8
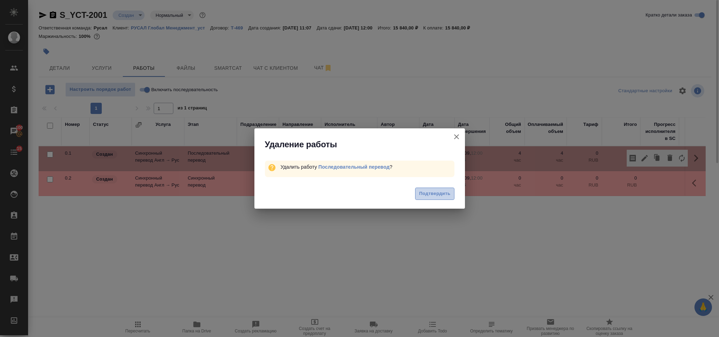
click at [448, 195] on span "Подтвердить" at bounding box center [434, 194] width 31 height 8
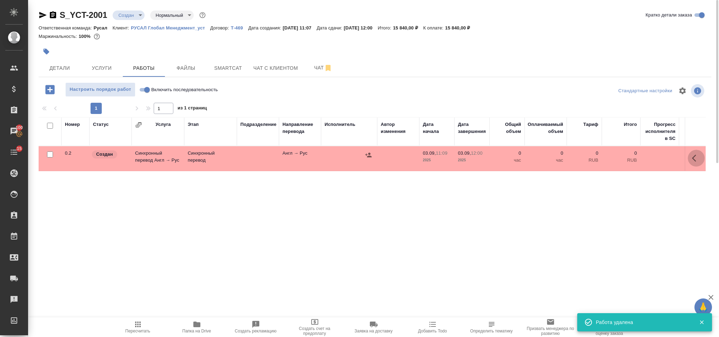
click at [691, 160] on button "button" at bounding box center [696, 158] width 17 height 17
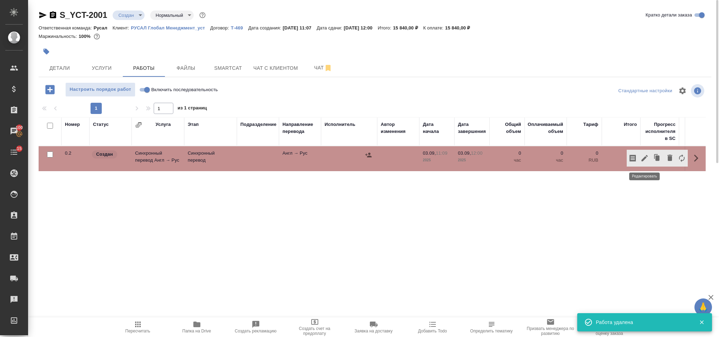
click at [641, 157] on icon "button" at bounding box center [645, 158] width 8 height 8
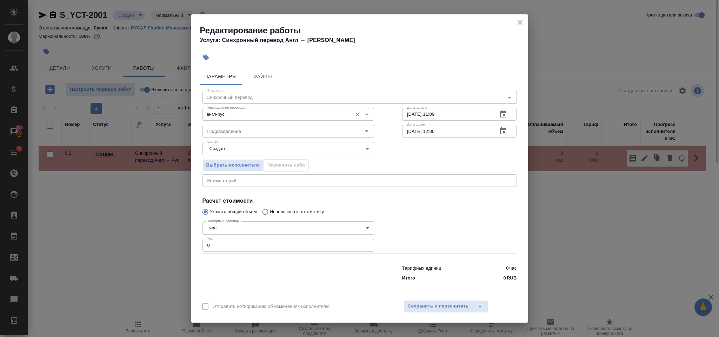
click at [258, 112] on input "англ-рус" at bounding box center [277, 114] width 144 height 8
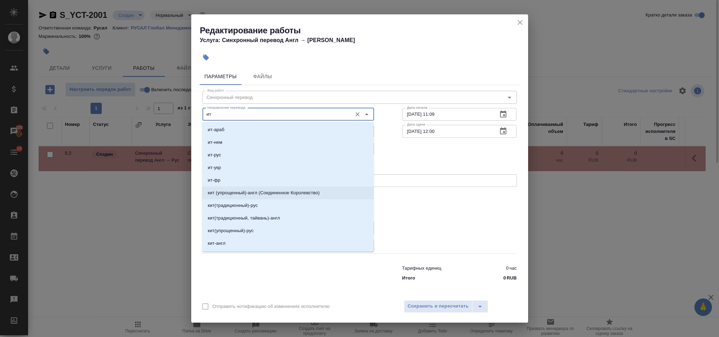
scroll to position [263, 0]
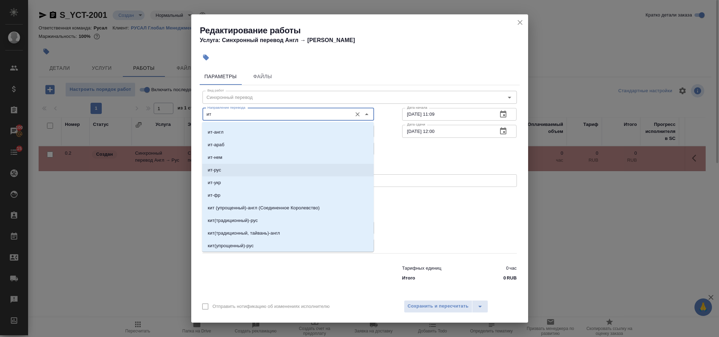
click at [231, 169] on li "ит-рус" at bounding box center [288, 170] width 172 height 13
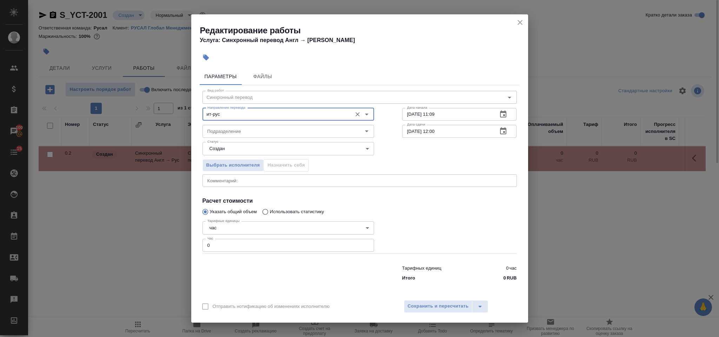
type input "ит-рус"
click at [233, 248] on input "0" at bounding box center [289, 245] width 172 height 13
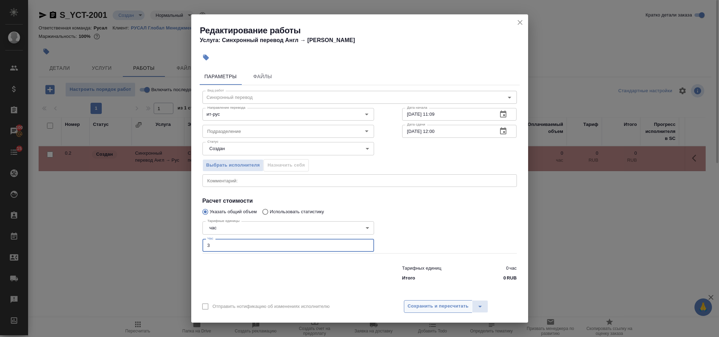
type input "3"
click at [455, 303] on span "Сохранить и пересчитать" at bounding box center [438, 307] width 61 height 8
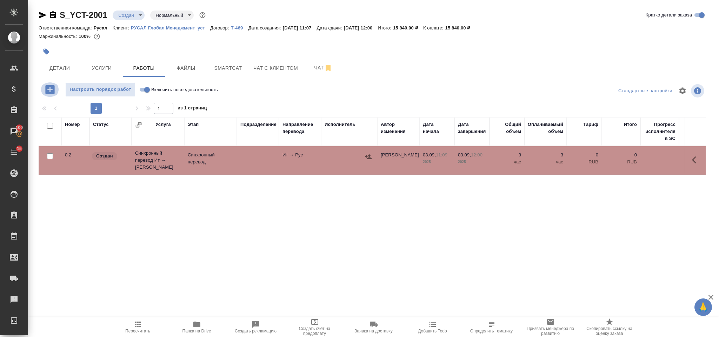
click at [47, 88] on icon "button" at bounding box center [49, 89] width 9 height 9
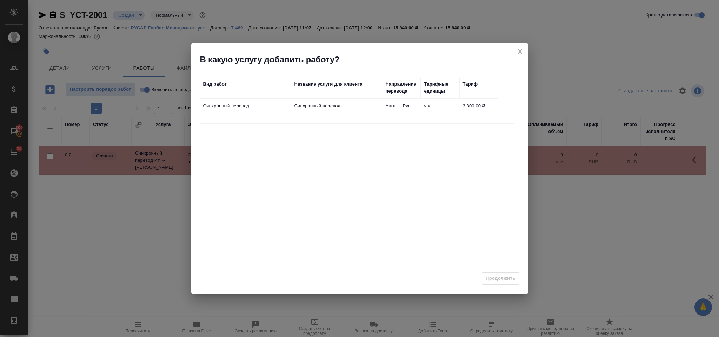
click at [280, 111] on td "Синхронный перевод" at bounding box center [245, 111] width 91 height 25
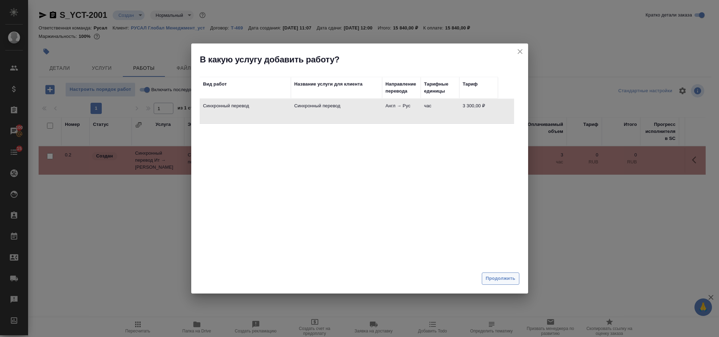
click at [489, 278] on span "Продолжить" at bounding box center [500, 279] width 29 height 8
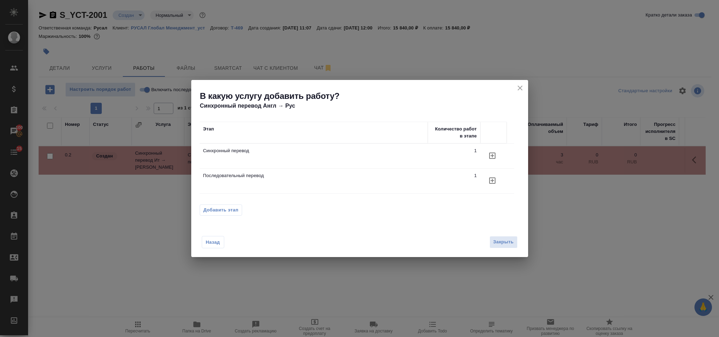
click at [490, 176] on button "button" at bounding box center [492, 180] width 17 height 17
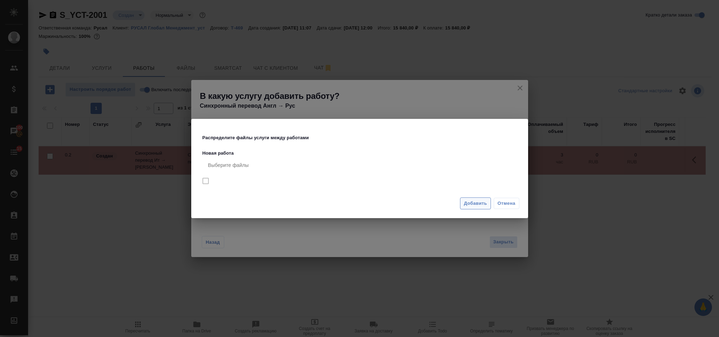
click at [475, 207] on span "Добавить" at bounding box center [475, 204] width 23 height 8
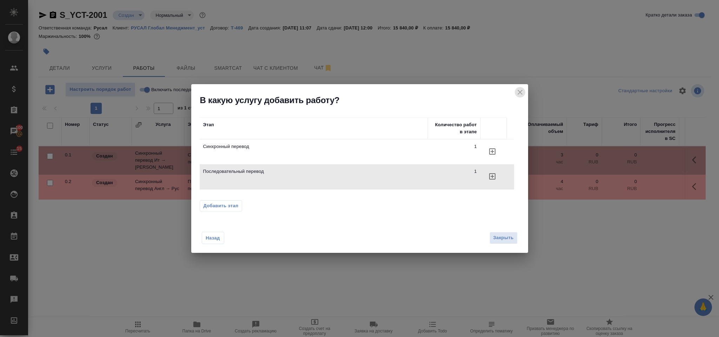
click at [521, 93] on icon "close" at bounding box center [520, 92] width 5 height 5
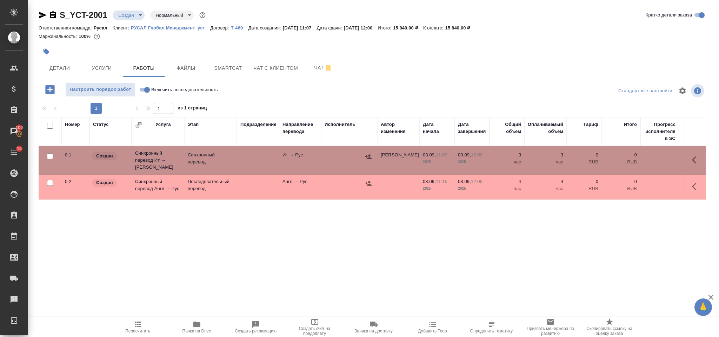
click at [692, 158] on icon "button" at bounding box center [696, 160] width 8 height 8
click at [668, 160] on icon "button" at bounding box center [670, 160] width 5 height 6
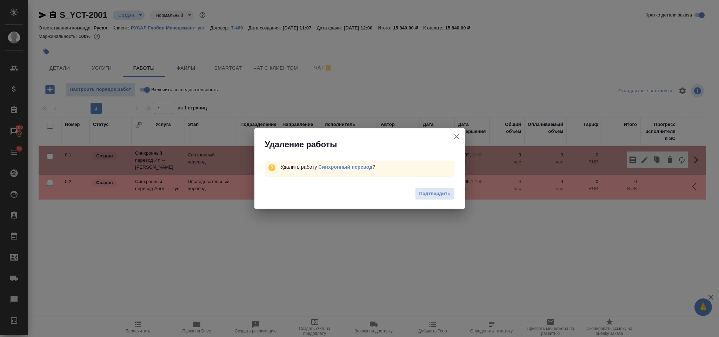
click at [431, 195] on span "Подтвердить" at bounding box center [434, 194] width 31 height 8
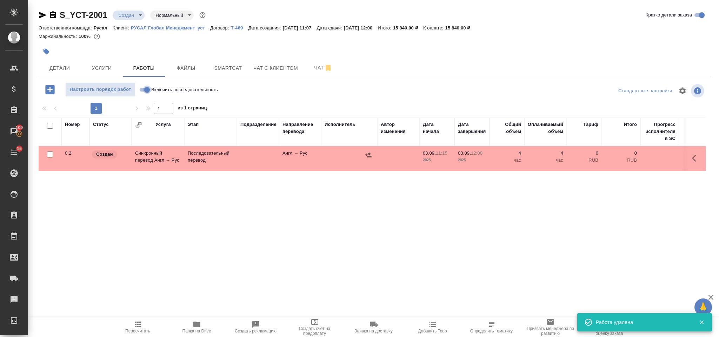
click at [149, 92] on input "Включить последовательность" at bounding box center [146, 90] width 25 height 8
checkbox input "true"
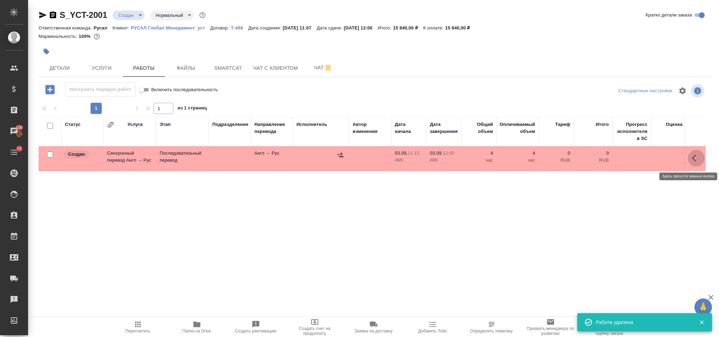
click at [697, 157] on icon "button" at bounding box center [696, 158] width 8 height 8
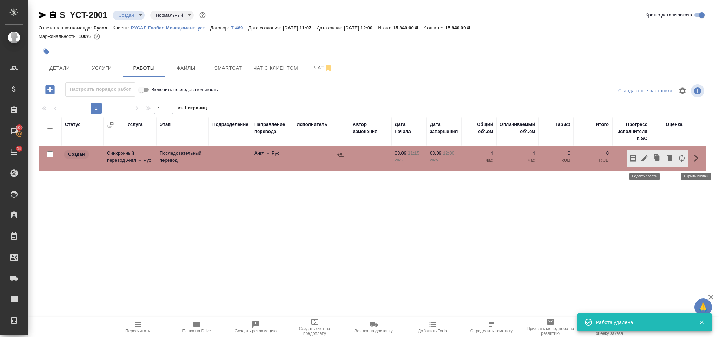
click at [643, 154] on button "button" at bounding box center [645, 158] width 12 height 17
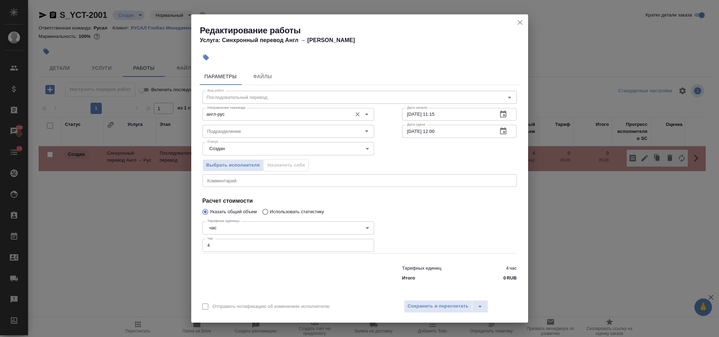
click at [236, 115] on input "англ-рус" at bounding box center [277, 114] width 144 height 8
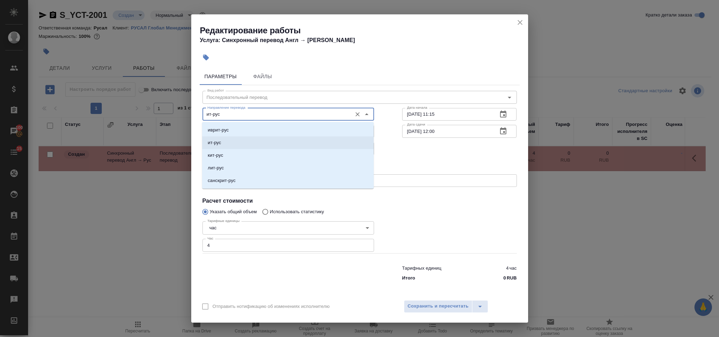
click at [217, 147] on li "ит-рус" at bounding box center [288, 143] width 172 height 13
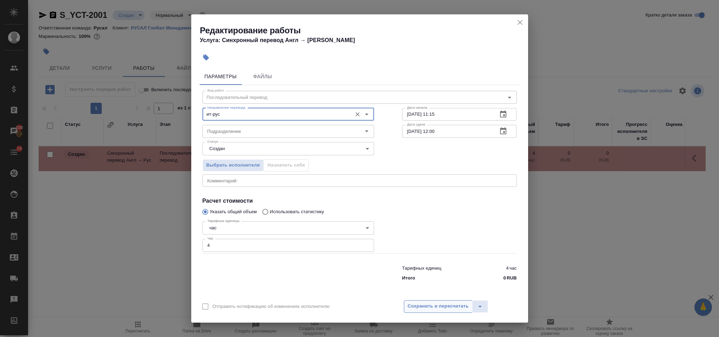
type input "ит-рус"
click at [455, 303] on span "Сохранить и пересчитать" at bounding box center [438, 307] width 61 height 8
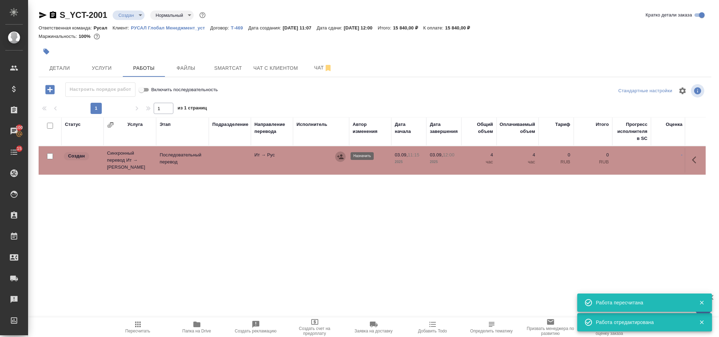
click at [342, 154] on icon "button" at bounding box center [340, 156] width 6 height 5
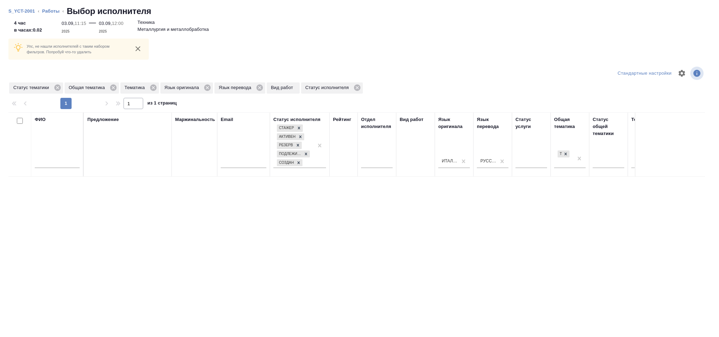
click at [78, 159] on input "text" at bounding box center [57, 163] width 45 height 9
type input "Калинчук"
click at [57, 90] on icon at bounding box center [57, 88] width 6 height 6
click at [60, 89] on icon at bounding box center [58, 88] width 6 height 6
click at [41, 88] on icon at bounding box center [42, 88] width 8 height 8
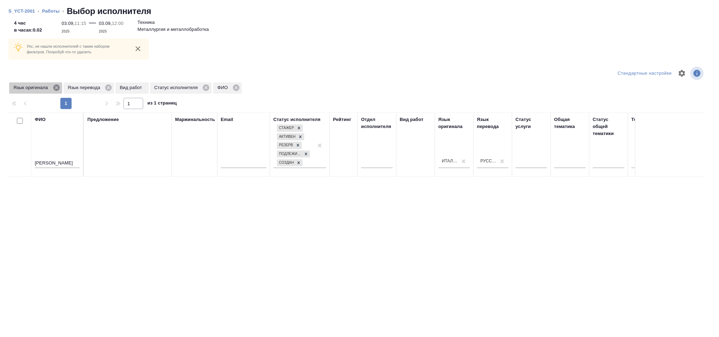
click at [55, 87] on icon at bounding box center [56, 88] width 6 height 6
click at [55, 87] on icon at bounding box center [55, 88] width 8 height 8
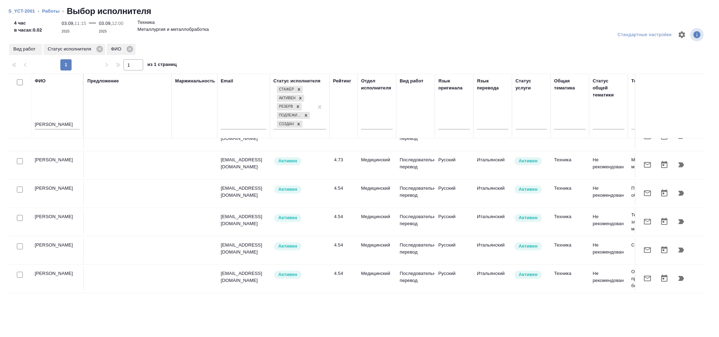
scroll to position [0, 0]
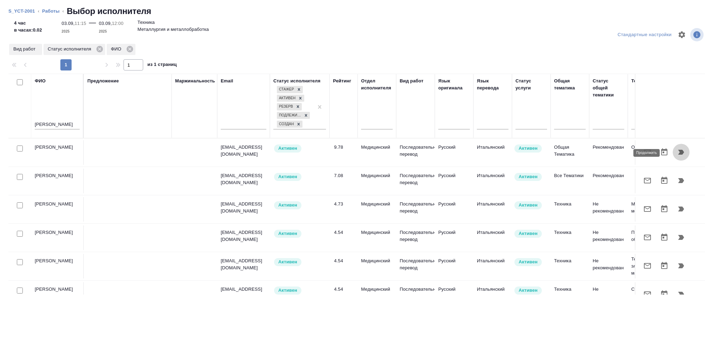
click at [677, 155] on icon "button" at bounding box center [681, 152] width 8 height 8
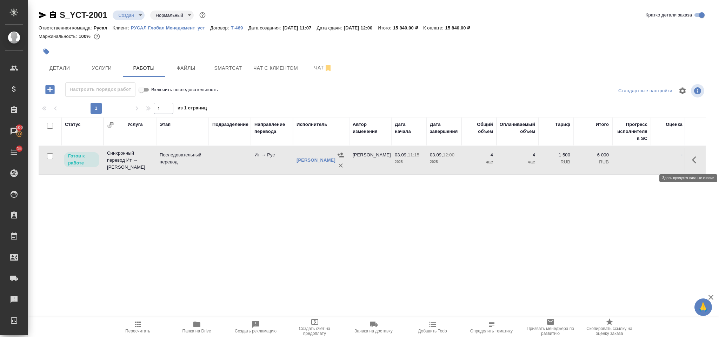
click at [695, 161] on icon "button" at bounding box center [696, 160] width 8 height 8
click at [644, 160] on icon "button" at bounding box center [645, 160] width 8 height 8
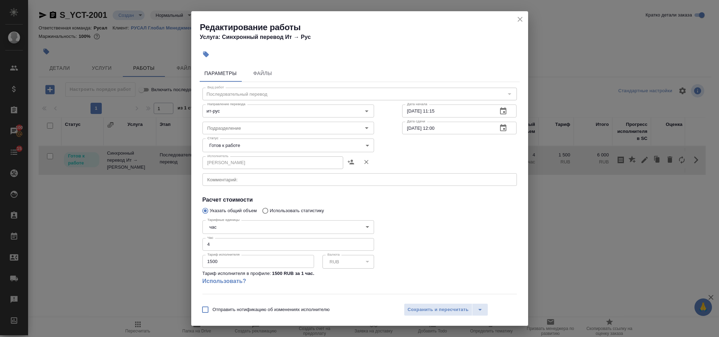
click at [218, 239] on input "4" at bounding box center [289, 244] width 172 height 13
type input "3"
drag, startPoint x: 225, startPoint y: 266, endPoint x: 203, endPoint y: 268, distance: 22.9
click at [203, 268] on input "1500" at bounding box center [259, 261] width 112 height 13
type input "2000"
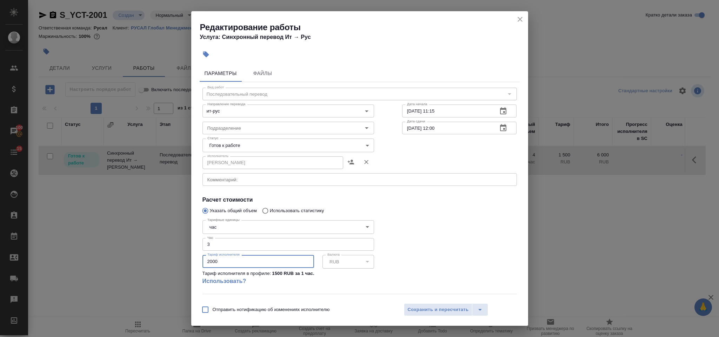
click at [285, 143] on body "🙏 .cls-1 fill:#fff; AWATERA Gorlenko Yuliua Клиенты Спецификации Заказы 100 Чат…" at bounding box center [359, 168] width 719 height 337
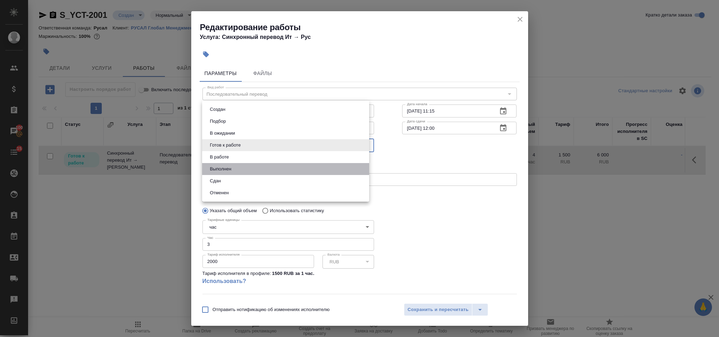
click at [252, 173] on li "Выполнен" at bounding box center [285, 169] width 167 height 12
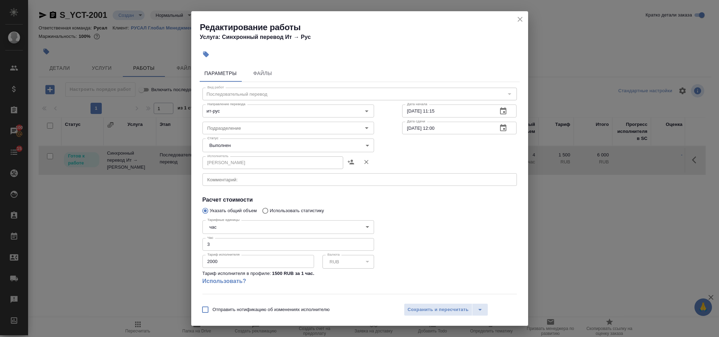
click at [252, 162] on li "Выполнен" at bounding box center [264, 159] width 125 height 7
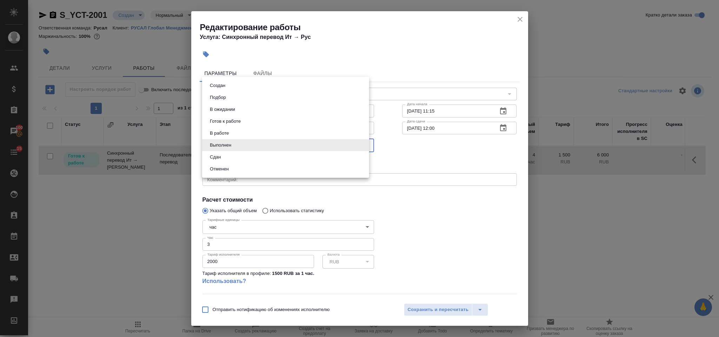
click at [261, 143] on body "🙏 .cls-1 fill:#fff; AWATERA Gorlenko Yuliua Клиенты Спецификации Заказы 100 Чат…" at bounding box center [359, 168] width 719 height 337
click at [249, 155] on li "Сдан" at bounding box center [285, 157] width 167 height 12
type input "closed"
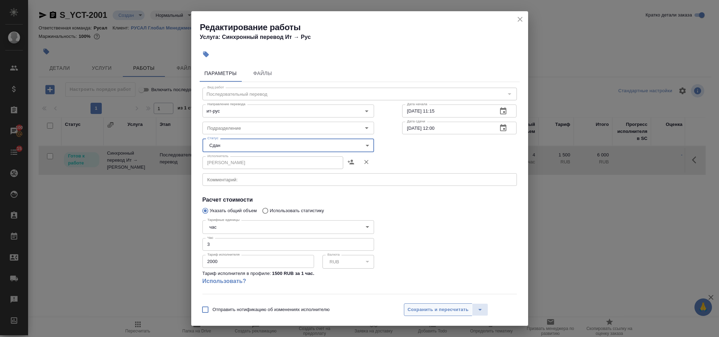
click at [443, 308] on span "Сохранить и пересчитать" at bounding box center [438, 310] width 61 height 8
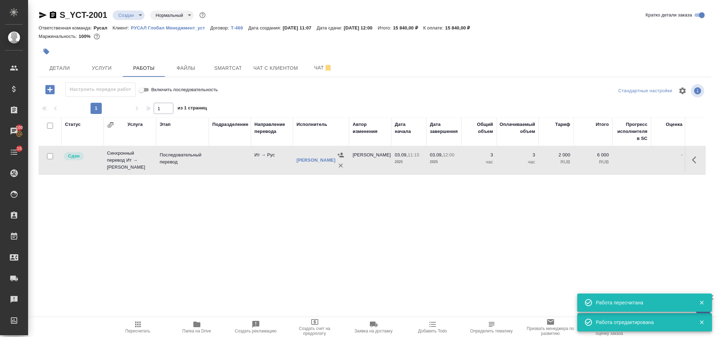
click at [136, 327] on icon "button" at bounding box center [138, 325] width 6 height 6
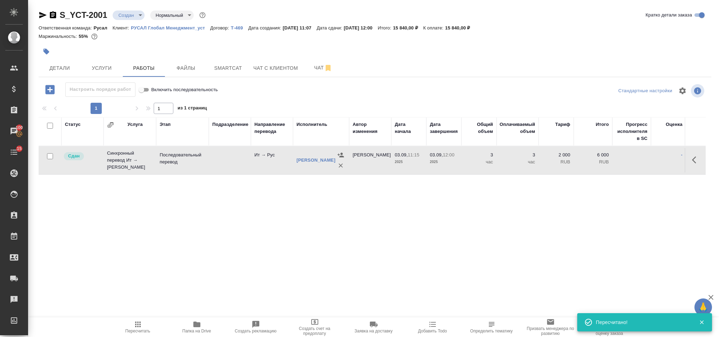
click at [140, 17] on body "🙏 .cls-1 fill:#fff; AWATERA Gorlenko Yuliua Клиенты Спецификации Заказы 100 Чат…" at bounding box center [359, 168] width 719 height 337
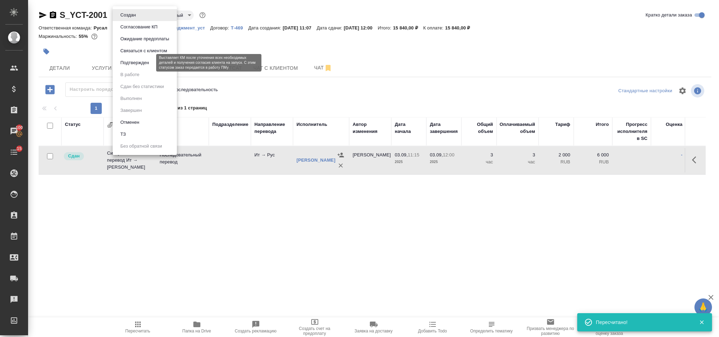
click at [145, 64] on button "Подтвержден" at bounding box center [134, 63] width 33 height 8
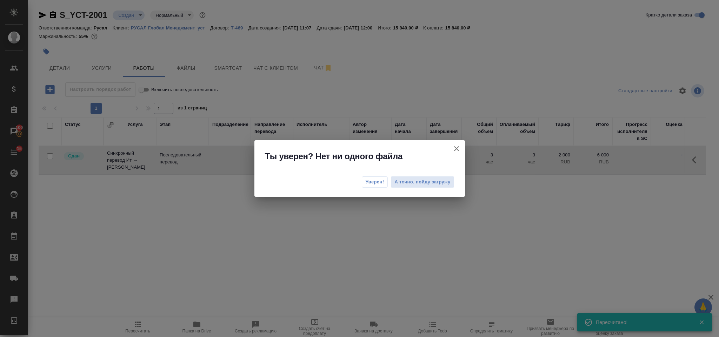
click at [379, 182] on span "Уверен!" at bounding box center [375, 182] width 19 height 7
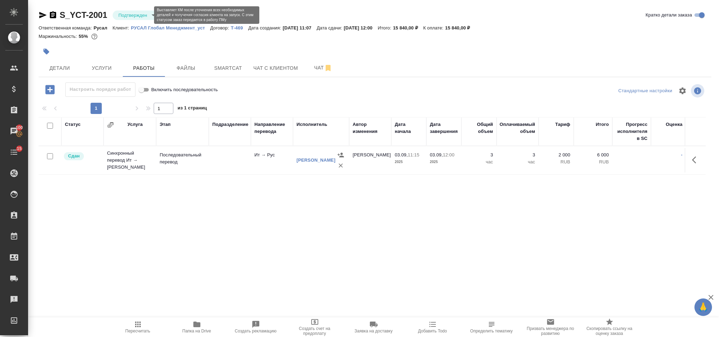
click at [139, 15] on body "🙏 .cls-1 fill:#fff; AWATERA Gorlenko Yuliua Клиенты Спецификации Заказы 100 Чат…" at bounding box center [359, 168] width 719 height 337
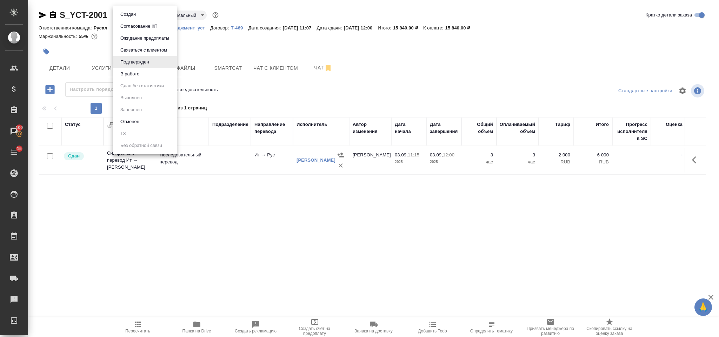
click at [146, 75] on li "В работе" at bounding box center [145, 74] width 64 height 12
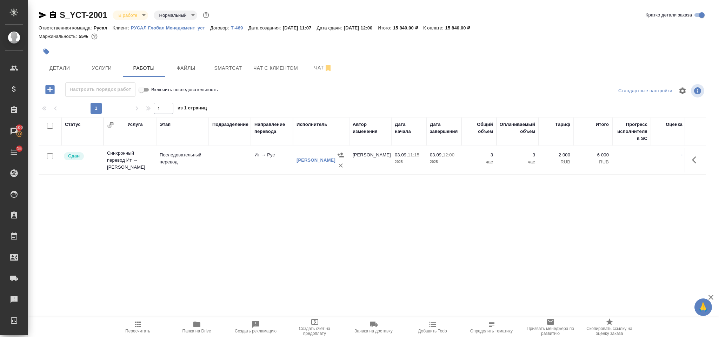
click at [140, 13] on body "🙏 .cls-1 fill:#fff; AWATERA Gorlenko Yuliua Клиенты Спецификации Заказы 100 Чат…" at bounding box center [359, 168] width 719 height 337
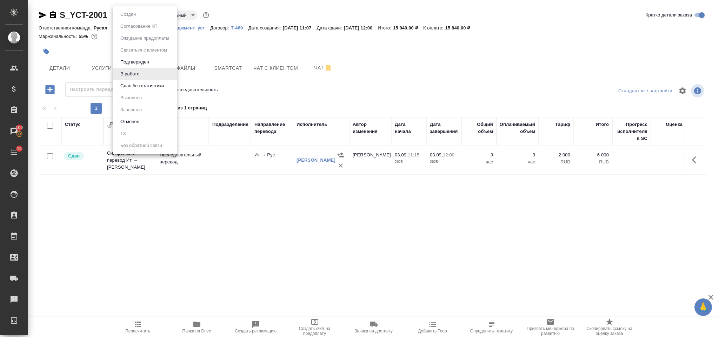
click at [141, 86] on button "Сдан без статистики" at bounding box center [142, 86] width 48 height 8
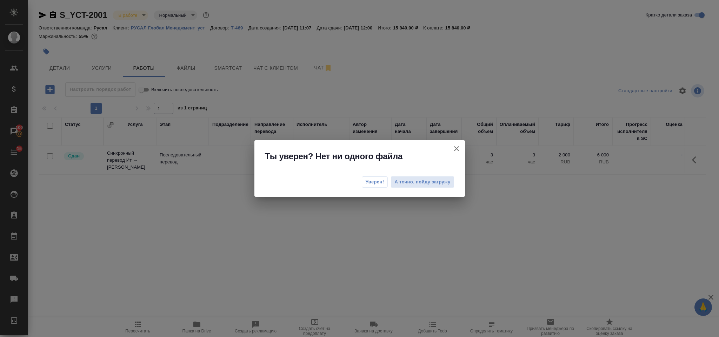
click at [375, 185] on span "Уверен!" at bounding box center [375, 182] width 19 height 7
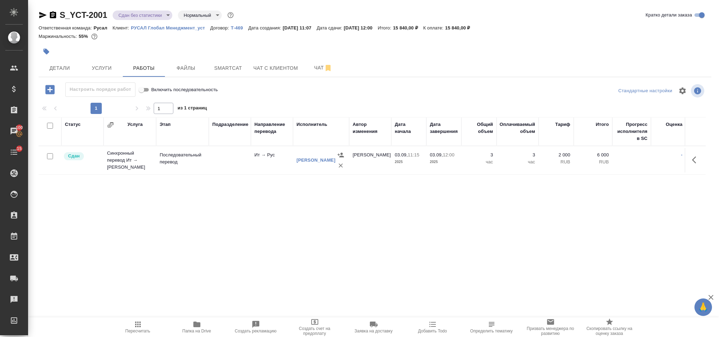
click at [145, 12] on body "🙏 .cls-1 fill:#fff; AWATERA Gorlenko Yuliua Клиенты Спецификации Заказы 100 Чат…" at bounding box center [359, 168] width 719 height 337
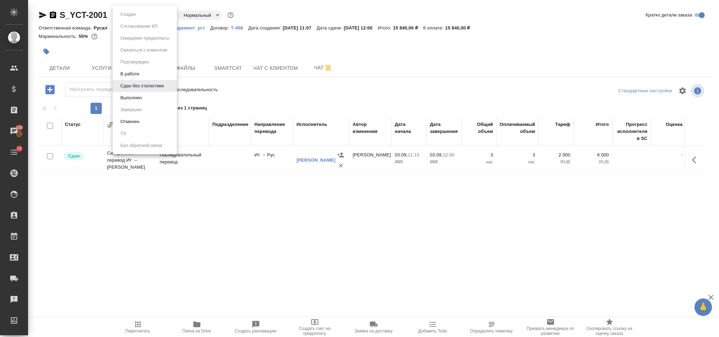
click at [155, 97] on li "Выполнен" at bounding box center [145, 98] width 64 height 12
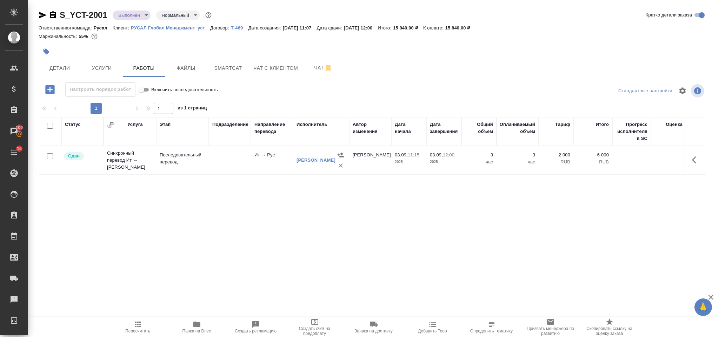
click at [137, 12] on body "🙏 .cls-1 fill:#fff; AWATERA Gorlenko Yuliua Клиенты Спецификации Заказы 100 Чат…" at bounding box center [359, 168] width 719 height 337
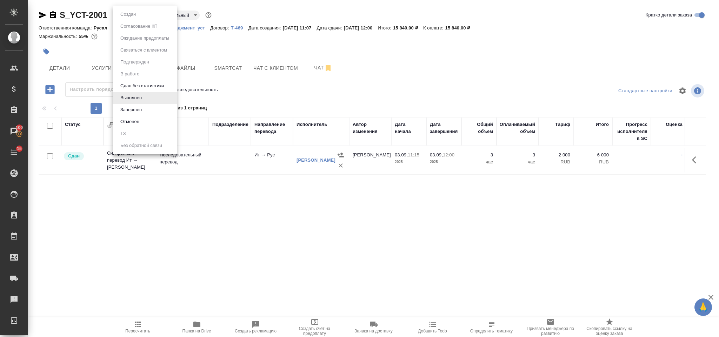
click at [151, 104] on li "Завершен" at bounding box center [145, 110] width 64 height 12
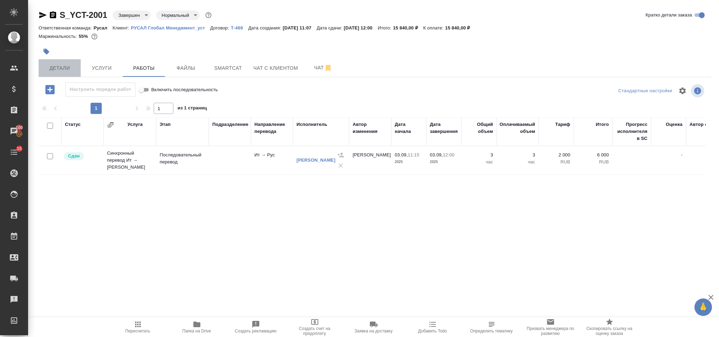
click at [53, 72] on span "Детали" at bounding box center [60, 68] width 34 height 9
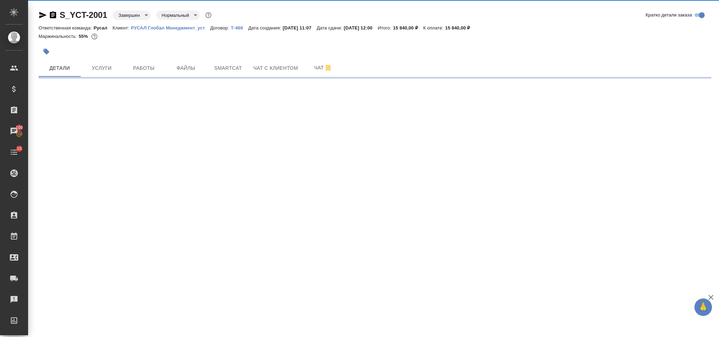
select select "RU"
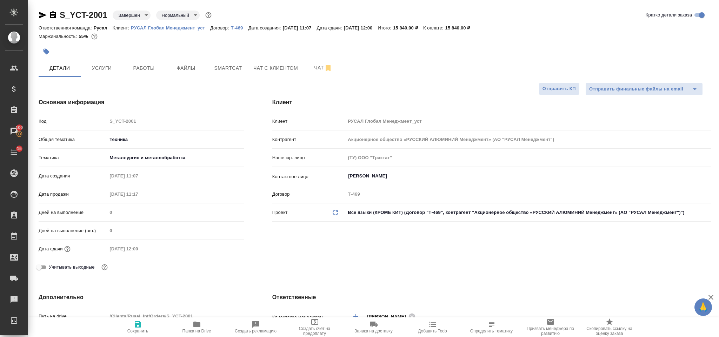
click at [42, 14] on icon "button" at bounding box center [42, 15] width 7 height 6
type textarea "x"
click at [43, 13] on icon "button" at bounding box center [43, 15] width 8 height 8
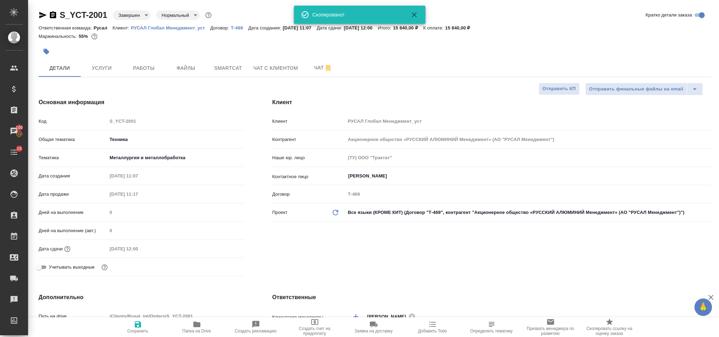
click at [52, 14] on icon "button" at bounding box center [53, 15] width 8 height 8
click at [54, 15] on icon "button" at bounding box center [53, 15] width 8 height 8
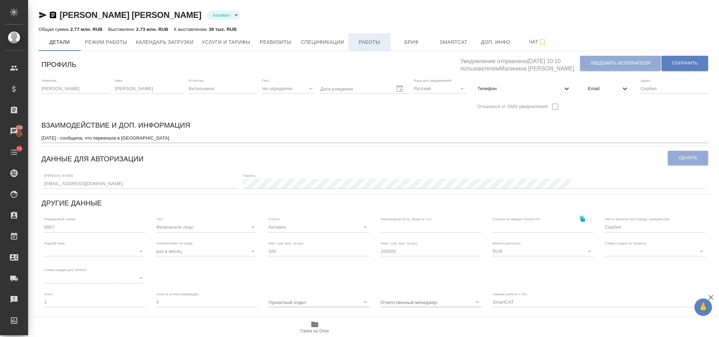
click at [366, 35] on button "Работы" at bounding box center [370, 42] width 42 height 18
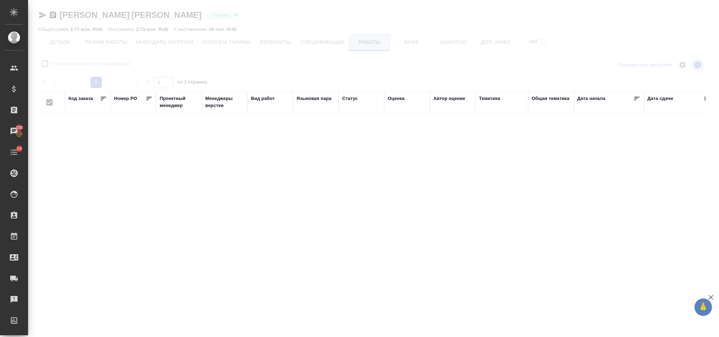
checkbox input "false"
